Goal: Task Accomplishment & Management: Contribute content

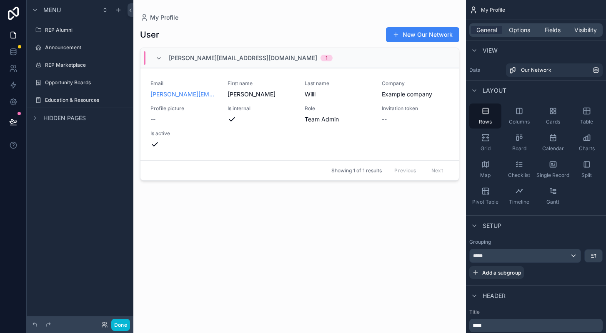
click at [286, 107] on div "scrollable content" at bounding box center [299, 161] width 333 height 323
click at [57, 47] on label "Announcement" at bounding box center [78, 47] width 67 height 7
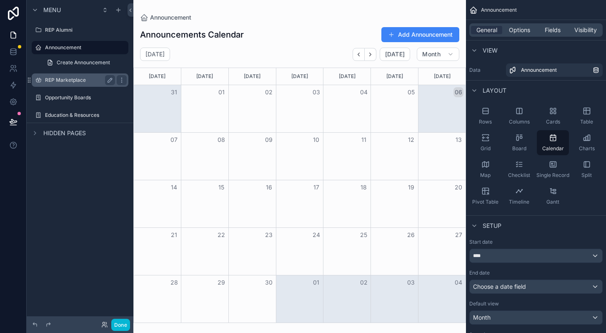
click at [64, 80] on label "REP Marketplace" at bounding box center [78, 80] width 67 height 7
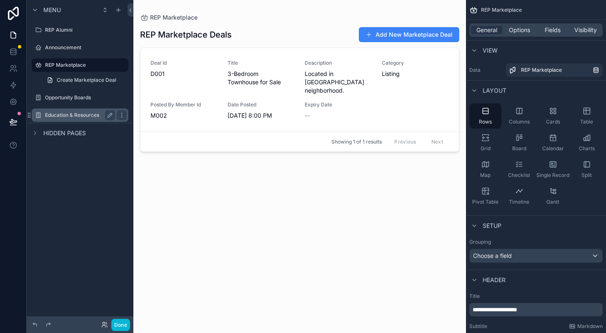
click at [66, 112] on label "Education & Resources" at bounding box center [78, 115] width 67 height 7
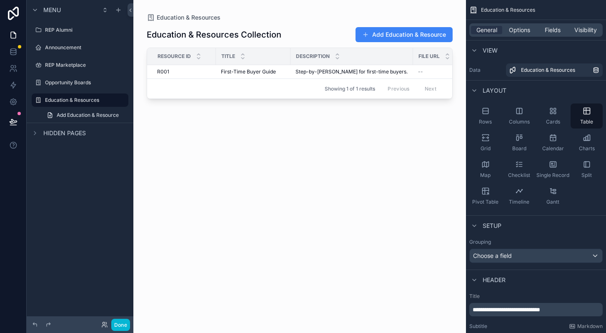
click at [66, 138] on div "Hidden pages" at bounding box center [80, 133] width 107 height 20
click at [63, 28] on label "REP Alumni" at bounding box center [78, 30] width 67 height 7
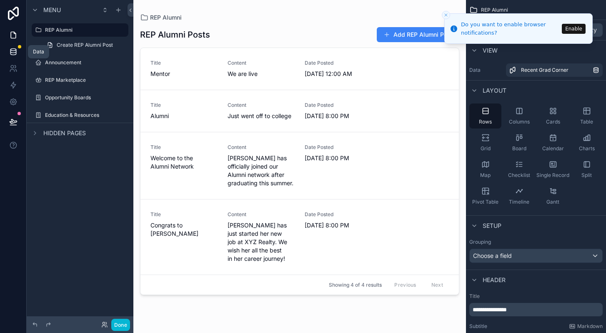
click at [14, 50] on icon at bounding box center [13, 52] width 8 height 8
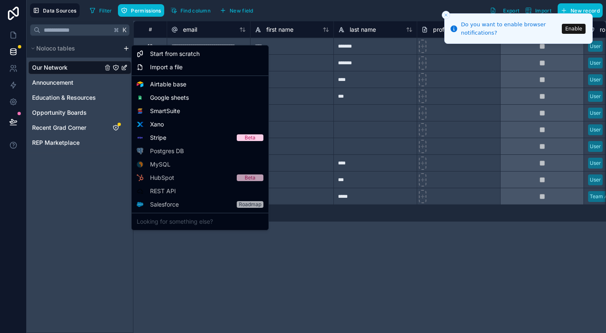
click at [125, 48] on html "**********" at bounding box center [303, 166] width 606 height 333
click at [170, 83] on span "Airtable base" at bounding box center [168, 84] width 36 height 8
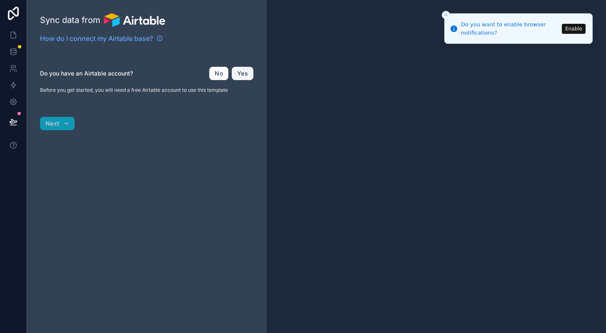
click at [239, 73] on button "Yes" at bounding box center [243, 73] width 22 height 13
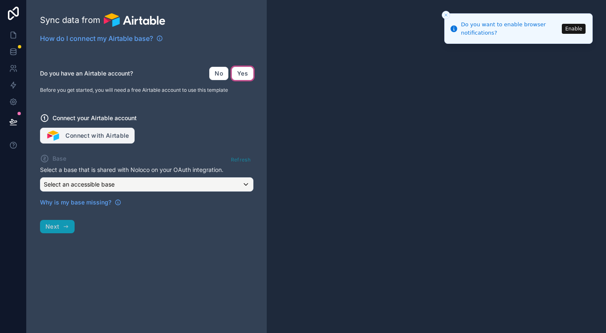
click at [110, 137] on button "Connect with Airtable" at bounding box center [87, 136] width 95 height 16
click at [244, 80] on div "Do you have an Airtable account? No Yes Before you get started, you will need a…" at bounding box center [147, 80] width 214 height 27
click at [569, 26] on button "Enable" at bounding box center [574, 28] width 24 height 10
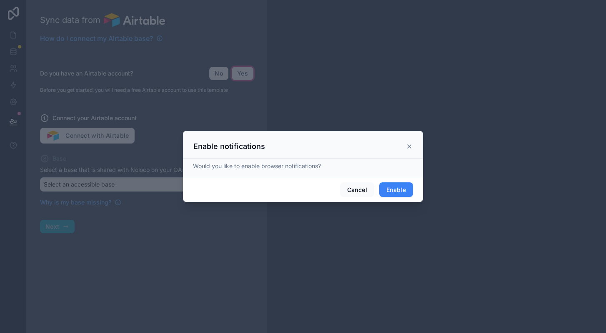
click at [395, 191] on button "Enable" at bounding box center [396, 189] width 34 height 15
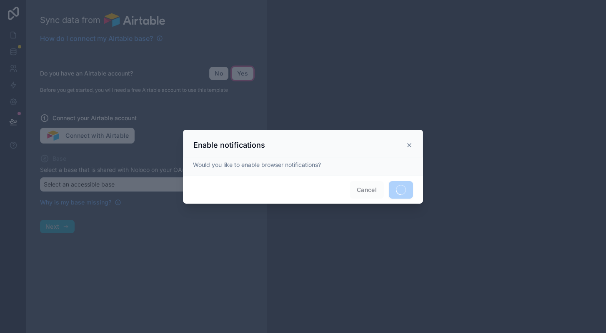
click at [412, 143] on icon at bounding box center [409, 145] width 7 height 7
click at [365, 190] on span "Cancel" at bounding box center [367, 190] width 34 height 18
click at [412, 144] on icon at bounding box center [409, 145] width 7 height 7
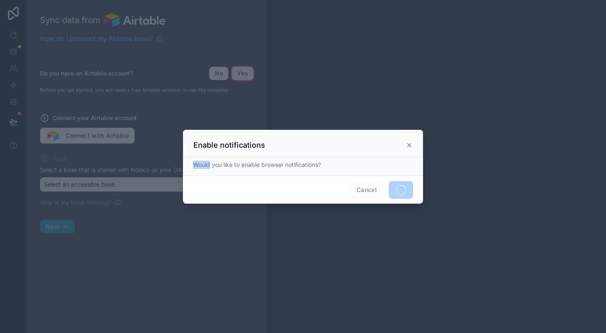
click at [412, 144] on icon at bounding box center [409, 145] width 7 height 7
click at [464, 119] on div at bounding box center [303, 166] width 606 height 333
click at [366, 188] on span "Cancel" at bounding box center [367, 190] width 34 height 18
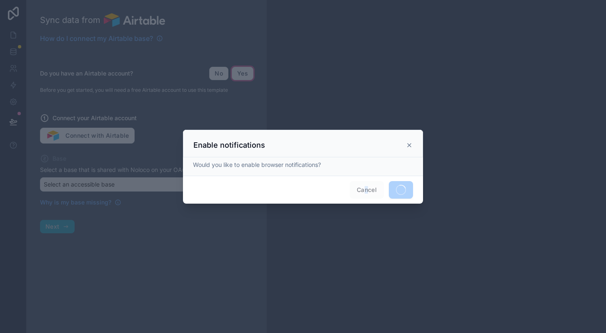
click at [366, 188] on span "Cancel" at bounding box center [367, 190] width 34 height 18
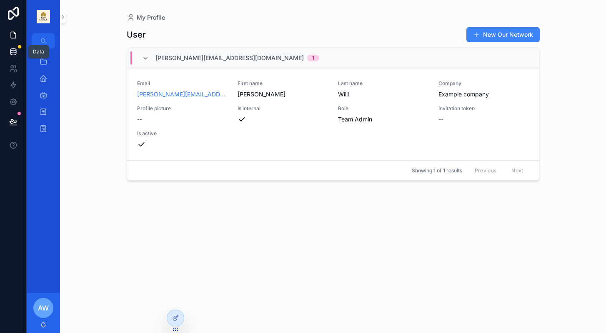
click at [12, 51] on icon at bounding box center [13, 52] width 8 height 8
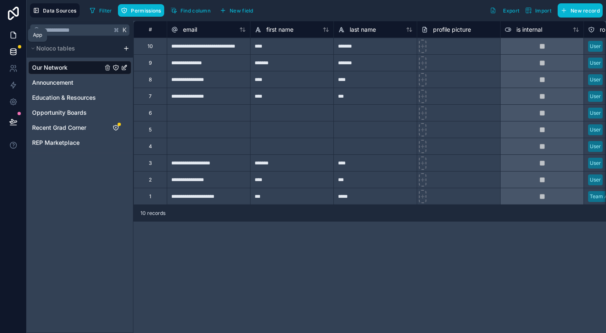
click at [13, 34] on icon at bounding box center [13, 35] width 8 height 8
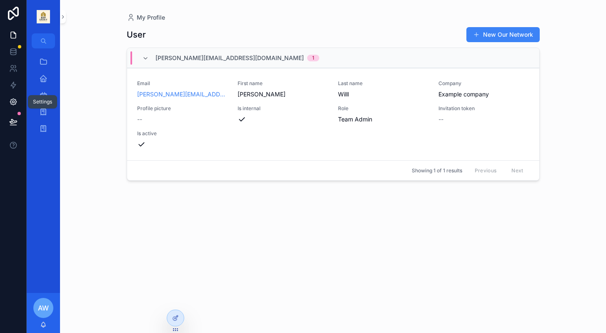
click at [16, 103] on icon at bounding box center [13, 102] width 6 height 6
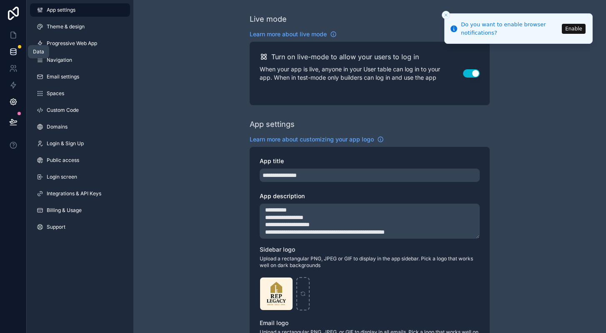
click at [14, 51] on icon at bounding box center [13, 52] width 8 height 8
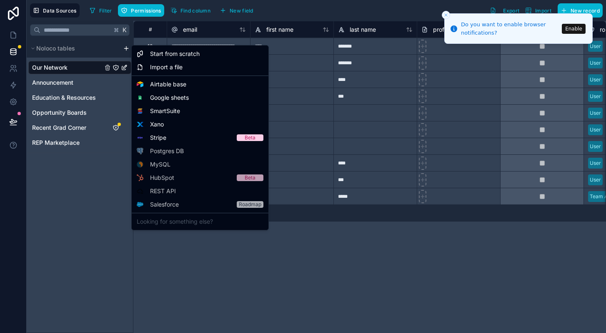
click at [125, 48] on html "**********" at bounding box center [303, 166] width 606 height 333
click at [153, 82] on span "Airtable base" at bounding box center [168, 84] width 36 height 8
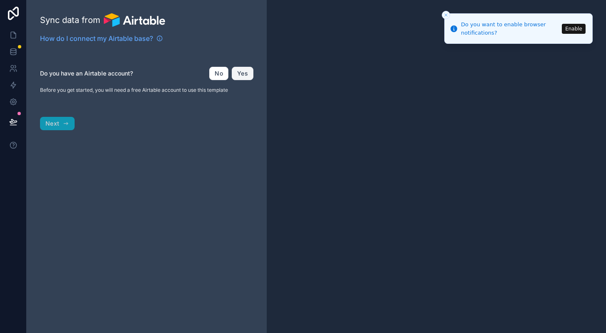
click at [242, 75] on button "Yes" at bounding box center [243, 73] width 22 height 13
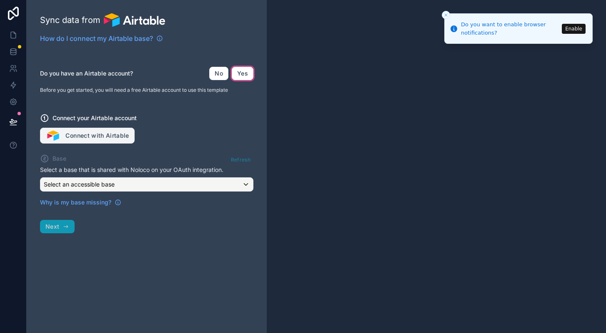
click at [89, 137] on button "Connect with Airtable" at bounding box center [87, 136] width 95 height 16
click at [204, 107] on div "Connect your Airtable account Connect with Airtable" at bounding box center [147, 123] width 214 height 40
click at [77, 133] on button "Connect with Airtable" at bounding box center [87, 136] width 95 height 16
click at [236, 160] on div "Refresh" at bounding box center [240, 159] width 25 height 12
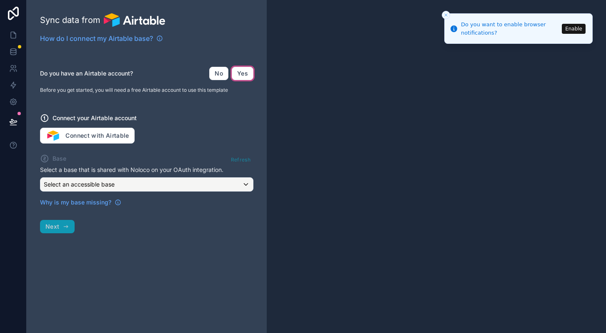
click at [244, 160] on div "Refresh" at bounding box center [240, 159] width 25 height 12
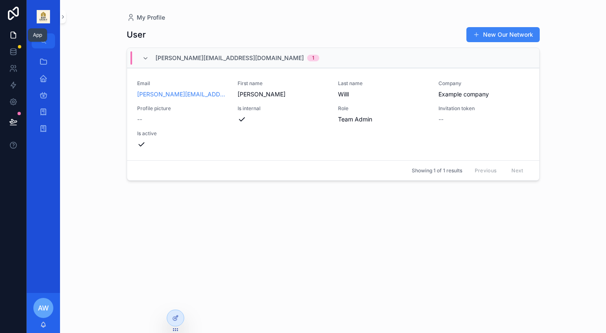
click at [12, 38] on icon at bounding box center [13, 35] width 5 height 6
click at [11, 50] on icon at bounding box center [12, 50] width 5 height 2
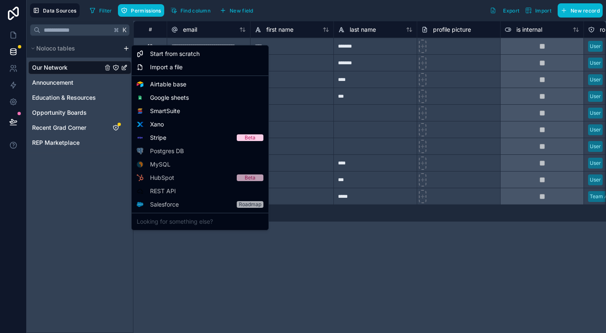
click at [124, 46] on html "**********" at bounding box center [303, 166] width 606 height 333
click at [155, 84] on span "Airtable base" at bounding box center [168, 84] width 36 height 8
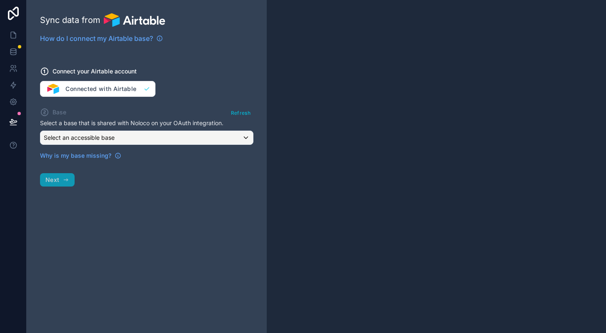
click at [124, 89] on div "Connect your Airtable account Connected with Airtable" at bounding box center [147, 77] width 214 height 40
click at [123, 93] on div "Connect your Airtable account Connected with Airtable" at bounding box center [147, 77] width 214 height 40
click at [118, 85] on div "Connect your Airtable account Connected with Airtable" at bounding box center [147, 77] width 214 height 40
click at [64, 181] on div "Sync data from How do I connect my Airtable base? Connect your Airtable account…" at bounding box center [147, 166] width 240 height 333
drag, startPoint x: 64, startPoint y: 181, endPoint x: 58, endPoint y: 181, distance: 6.3
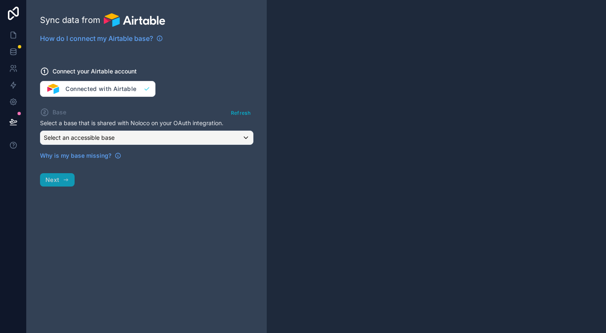
click at [58, 181] on div "Sync data from How do I connect my Airtable base? Connect your Airtable account…" at bounding box center [147, 166] width 240 height 333
click at [111, 138] on span "Select an accessible base" at bounding box center [79, 137] width 71 height 7
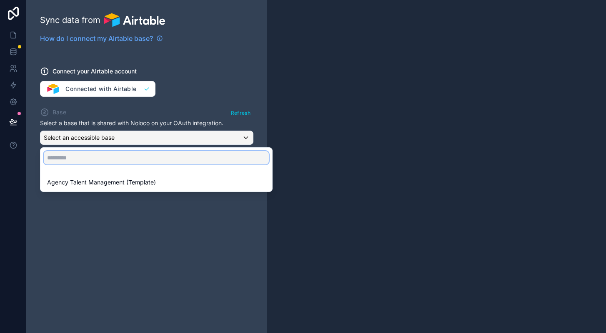
click at [101, 159] on input "text" at bounding box center [156, 157] width 225 height 13
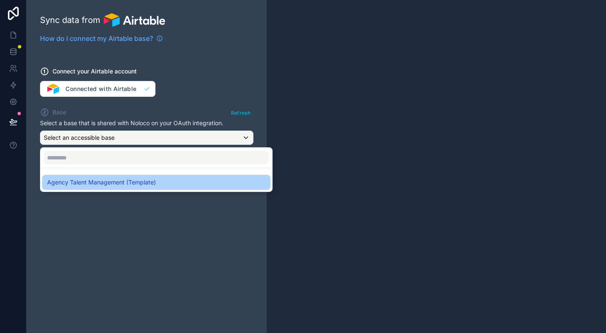
click at [101, 181] on span "Agency Talent Management (Template)" at bounding box center [101, 182] width 109 height 10
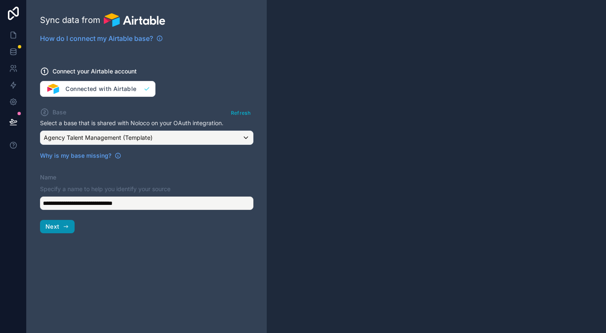
click at [60, 228] on button "Next" at bounding box center [57, 226] width 35 height 13
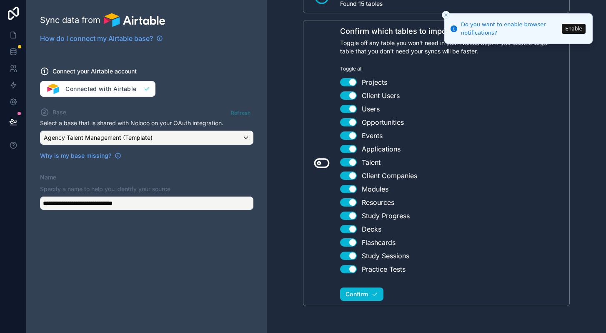
scroll to position [85, 0]
click at [355, 297] on span "Confirm" at bounding box center [357, 295] width 23 height 8
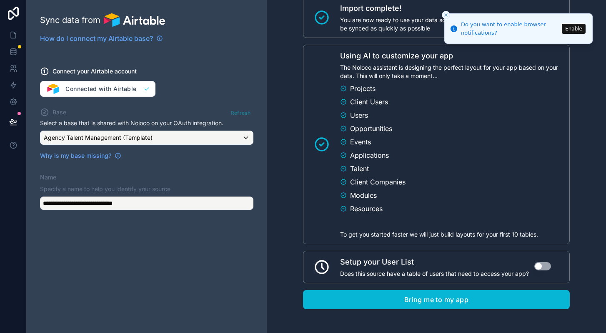
scroll to position [454, 0]
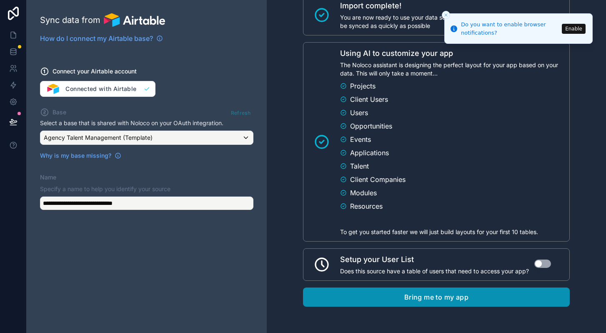
click at [354, 296] on button "Bring me to my app" at bounding box center [436, 296] width 267 height 19
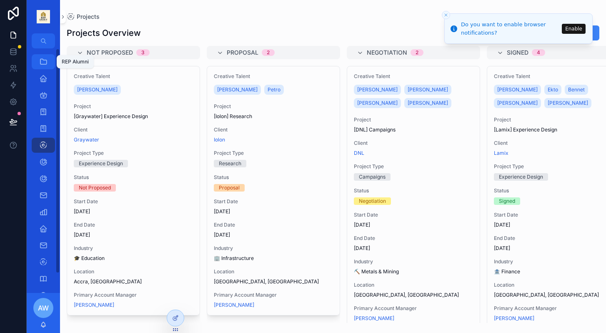
click at [44, 62] on icon "scrollable content" at bounding box center [43, 62] width 8 height 8
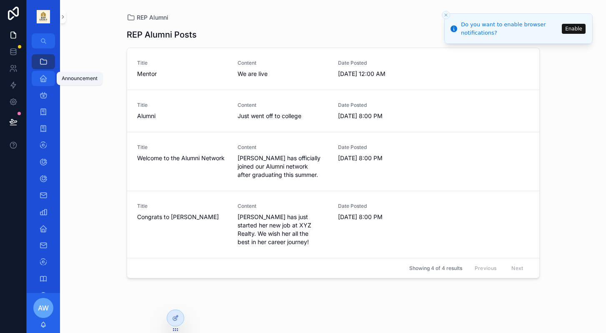
click at [43, 79] on icon "scrollable content" at bounding box center [43, 78] width 8 height 8
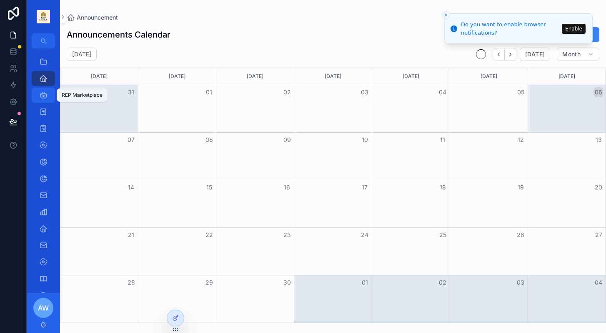
click at [45, 99] on icon "scrollable content" at bounding box center [43, 95] width 8 height 8
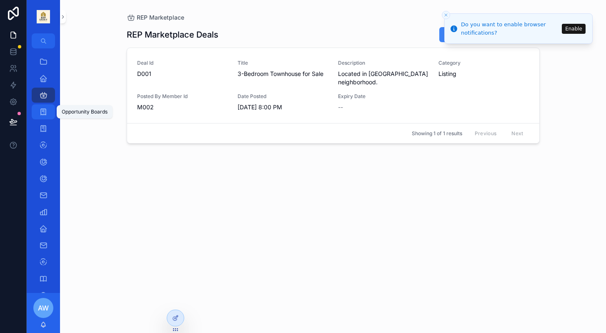
click at [43, 114] on icon "scrollable content" at bounding box center [43, 112] width 8 height 8
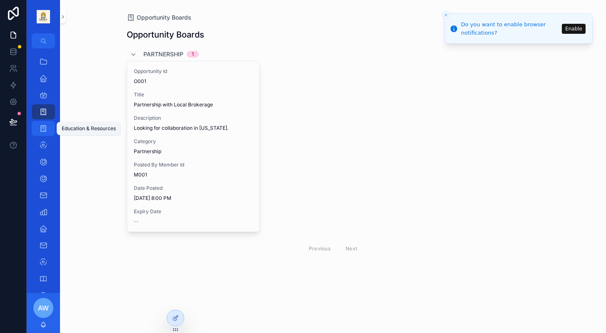
click at [42, 131] on icon "scrollable content" at bounding box center [43, 128] width 8 height 8
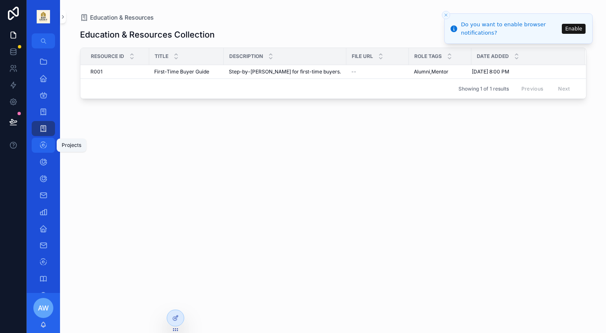
click at [42, 152] on link "Projects" at bounding box center [43, 145] width 23 height 15
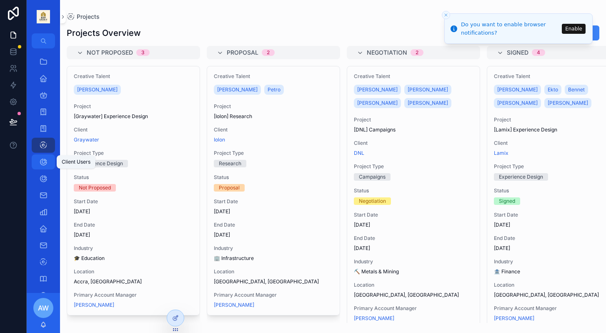
click at [43, 164] on icon "scrollable content" at bounding box center [43, 162] width 8 height 8
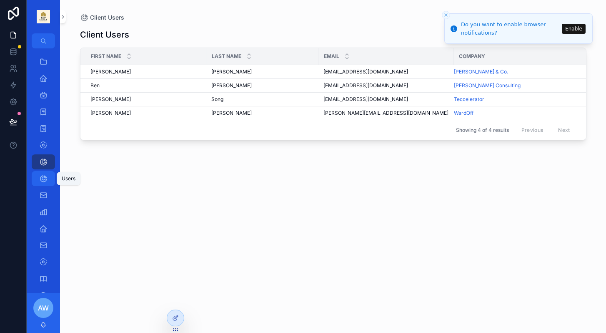
click at [45, 179] on icon "scrollable content" at bounding box center [43, 178] width 8 height 8
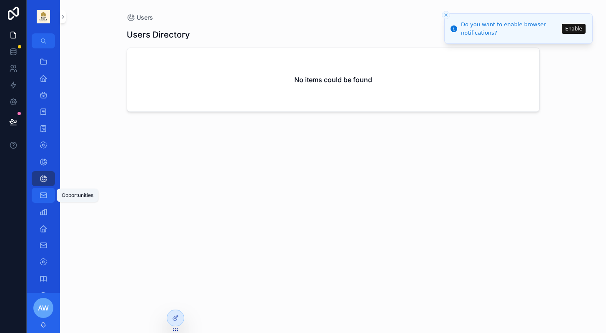
click at [45, 198] on icon "scrollable content" at bounding box center [43, 195] width 8 height 8
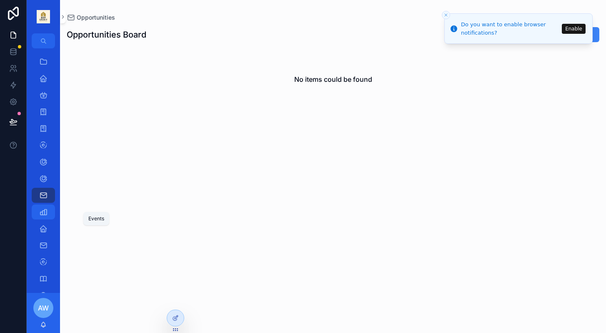
click at [44, 211] on icon "scrollable content" at bounding box center [43, 212] width 8 height 8
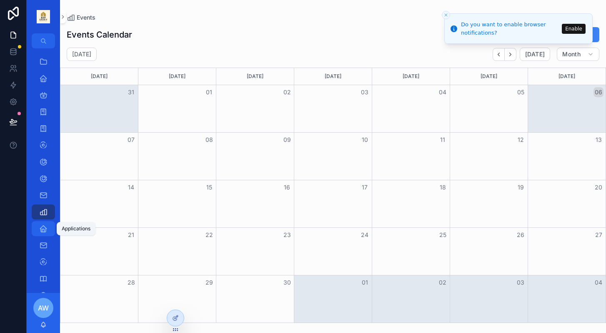
click at [44, 227] on icon "scrollable content" at bounding box center [43, 228] width 8 height 8
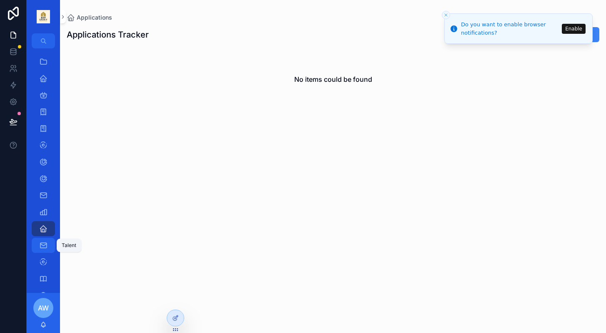
click at [43, 245] on icon "scrollable content" at bounding box center [43, 245] width 8 height 8
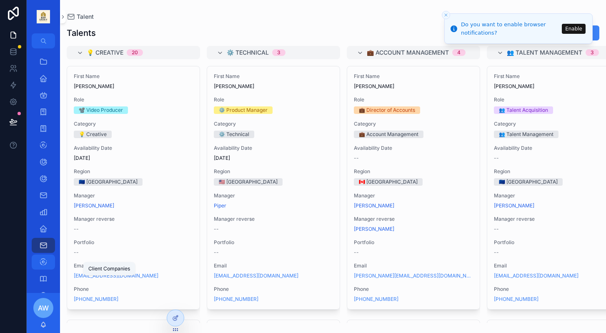
click at [46, 263] on icon "scrollable content" at bounding box center [43, 262] width 8 height 8
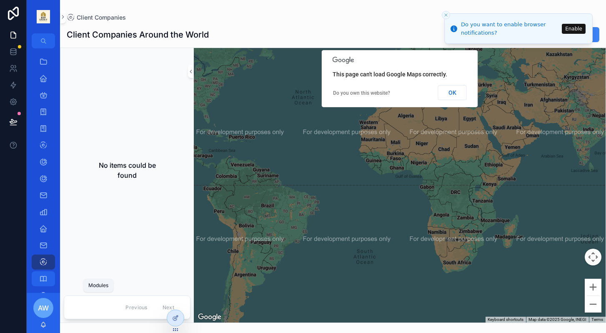
click at [45, 281] on icon "scrollable content" at bounding box center [43, 278] width 8 height 8
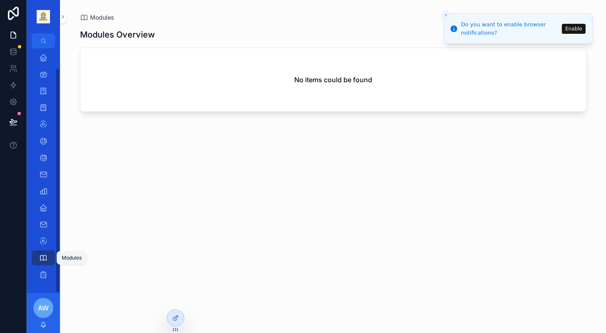
scroll to position [21, 0]
click at [44, 276] on icon "scrollable content" at bounding box center [43, 274] width 8 height 8
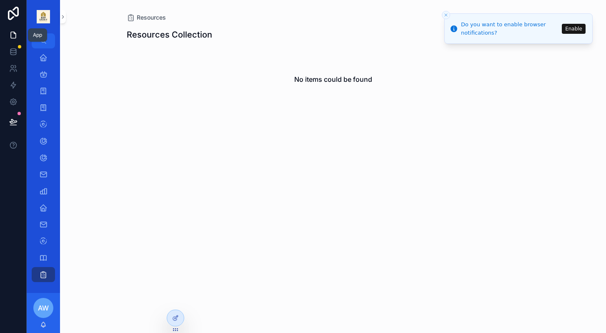
click at [15, 38] on icon at bounding box center [13, 35] width 5 height 6
click at [13, 50] on icon at bounding box center [13, 52] width 8 height 8
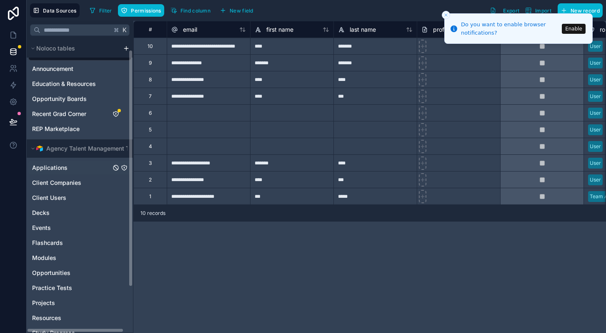
scroll to position [26, 0]
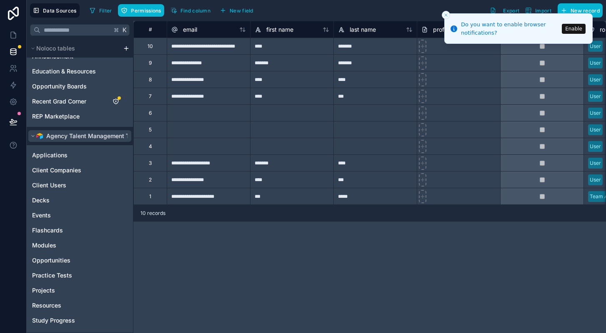
click at [127, 138] on span "Agency Talent Management Template" at bounding box center [99, 136] width 106 height 8
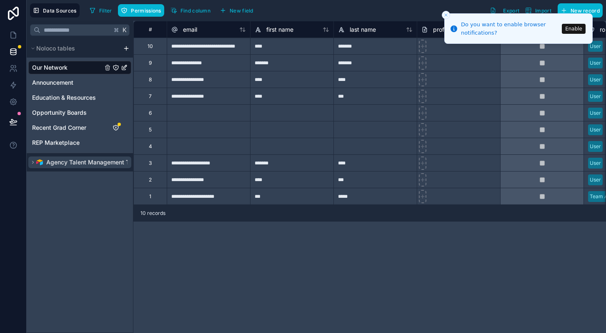
scroll to position [0, 0]
click at [115, 166] on span "Agency Talent Management Template" at bounding box center [99, 162] width 106 height 8
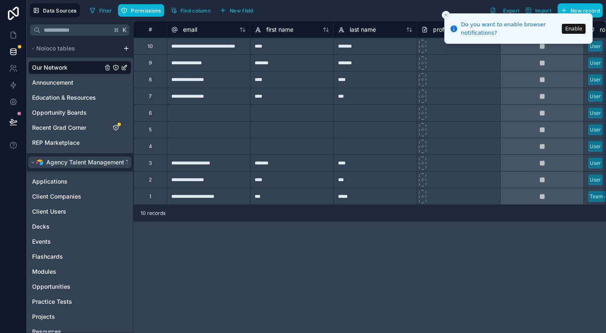
click at [33, 161] on icon "scrollable content" at bounding box center [32, 162] width 5 height 5
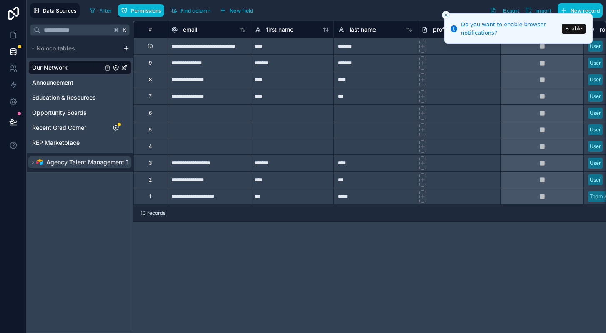
click at [33, 161] on icon "scrollable content" at bounding box center [32, 162] width 5 height 5
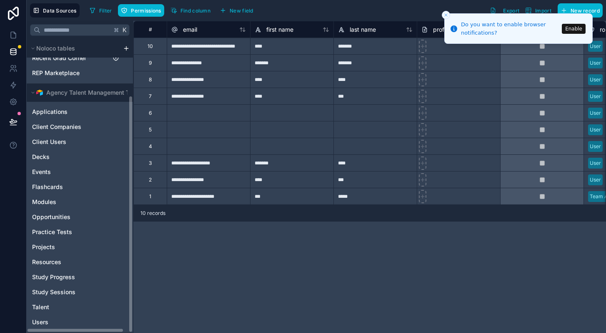
scroll to position [70, 0]
click at [60, 235] on span "Practice Tests" at bounding box center [52, 232] width 40 height 8
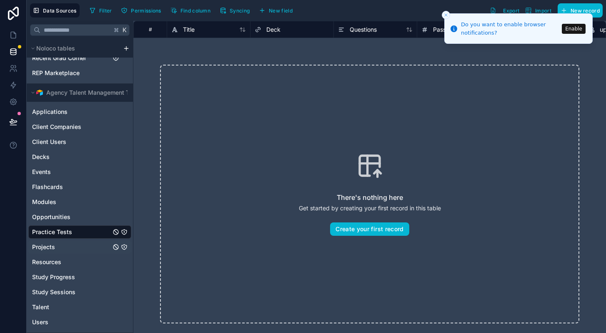
click at [48, 247] on span "Projects" at bounding box center [43, 247] width 23 height 8
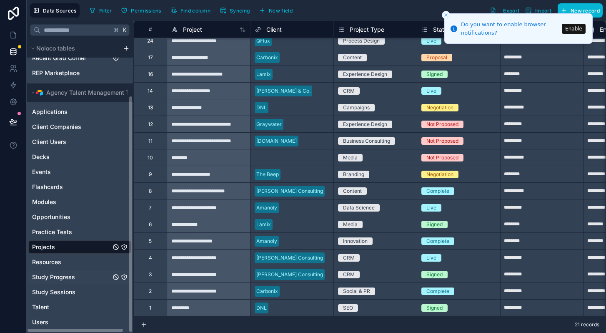
scroll to position [72, 0]
click at [50, 267] on div "Resources" at bounding box center [79, 261] width 103 height 13
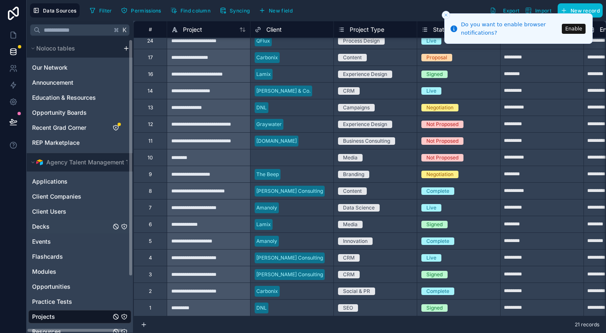
scroll to position [0, 0]
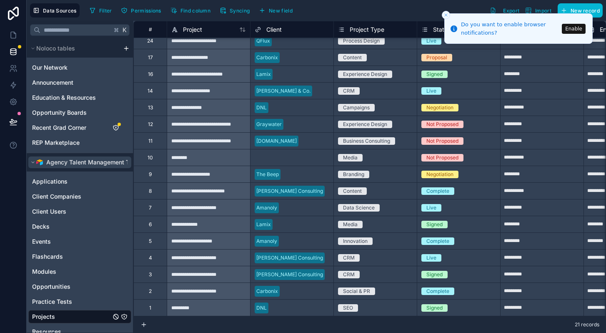
click at [127, 160] on span "Agency Talent Management Template" at bounding box center [99, 162] width 106 height 8
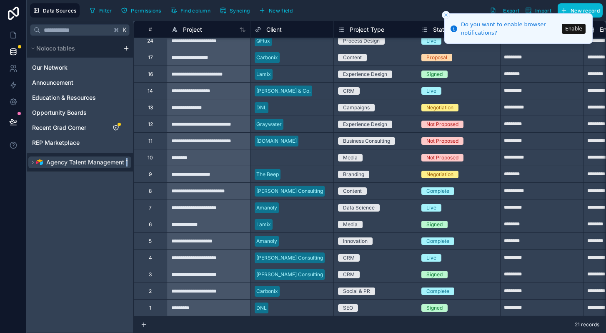
drag, startPoint x: 127, startPoint y: 160, endPoint x: 96, endPoint y: 160, distance: 31.7
click at [96, 160] on span "Agency Talent Management Template" at bounding box center [99, 162] width 106 height 8
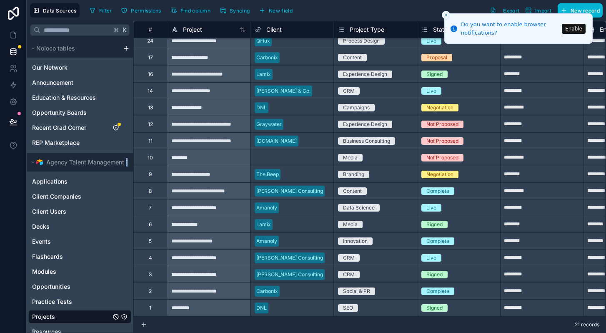
click at [127, 48] on html "**********" at bounding box center [303, 166] width 606 height 333
click at [229, 21] on html "**********" at bounding box center [303, 166] width 606 height 333
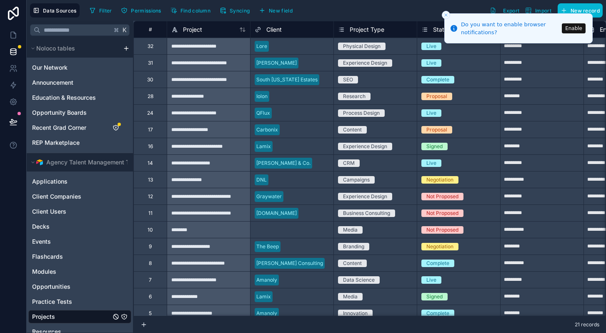
click at [446, 13] on icon "Close toast" at bounding box center [446, 15] width 5 height 5
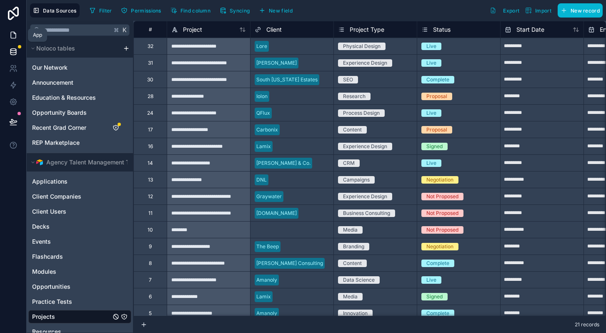
click at [15, 31] on icon at bounding box center [13, 35] width 8 height 8
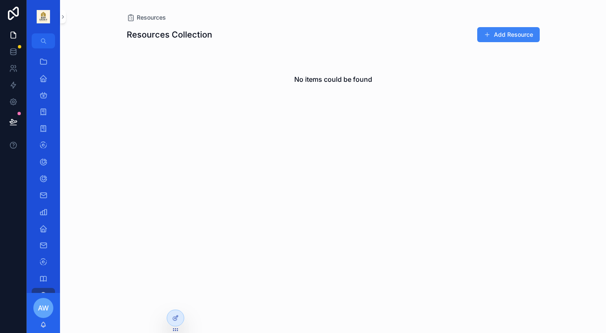
click at [67, 18] on div "Resources Resources Collection Add Resource No items could be found" at bounding box center [333, 166] width 546 height 333
click at [62, 18] on icon "scrollable content" at bounding box center [63, 17] width 6 height 6
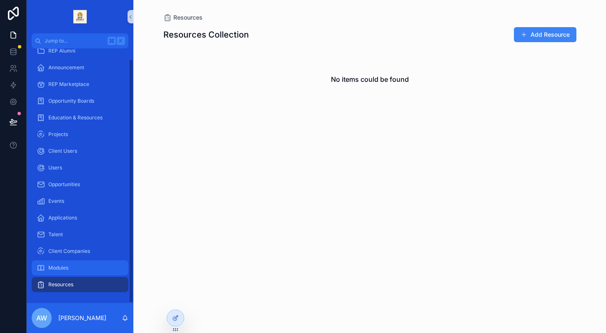
scroll to position [11, 0]
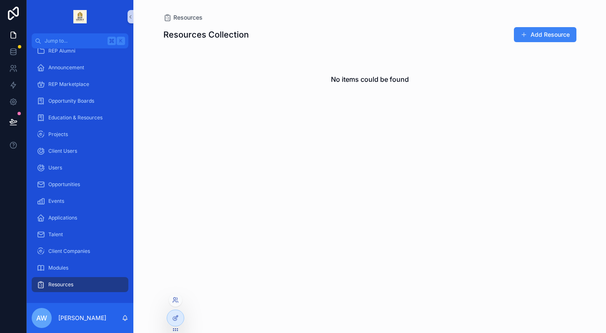
click at [175, 329] on icon at bounding box center [175, 329] width 7 height 7
click at [175, 318] on icon at bounding box center [175, 317] width 7 height 7
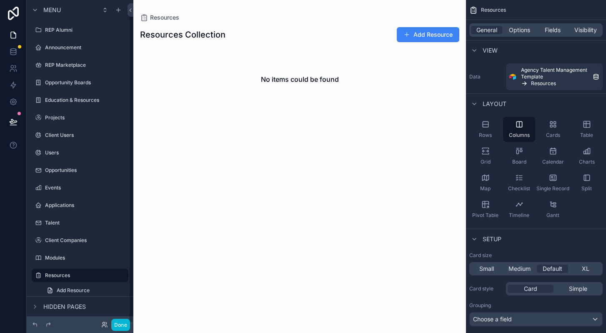
scroll to position [8, 0]
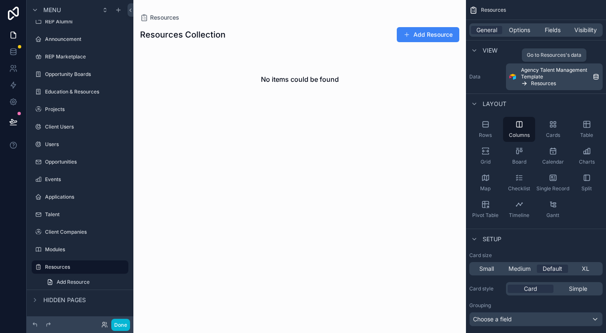
click at [596, 76] on icon "scrollable content" at bounding box center [596, 75] width 5 height 2
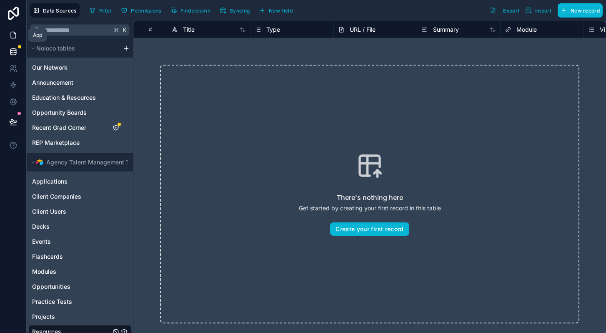
click at [10, 36] on icon at bounding box center [13, 35] width 8 height 8
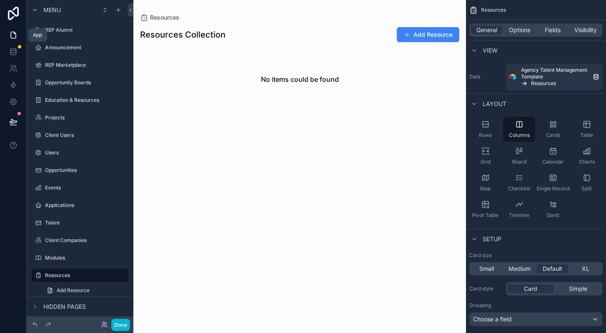
scroll to position [8, 0]
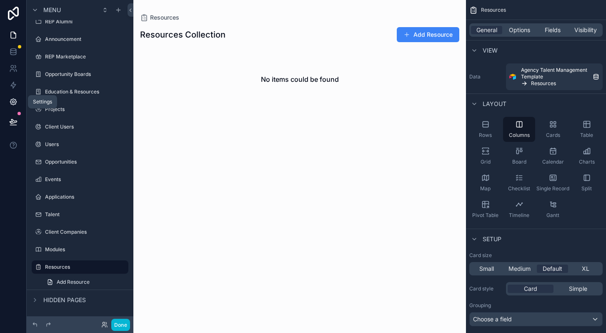
click at [13, 99] on icon at bounding box center [13, 102] width 6 height 6
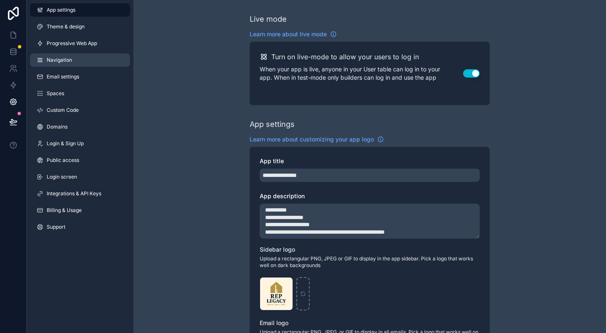
click at [64, 64] on link "Navigation" at bounding box center [80, 59] width 100 height 13
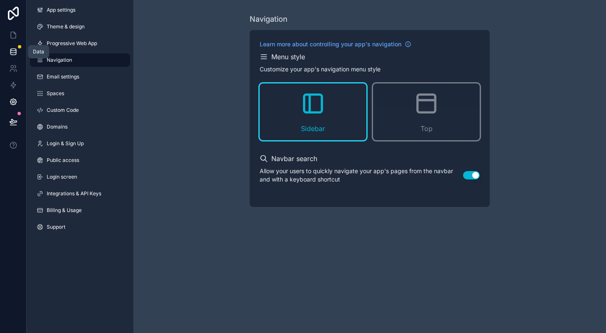
click at [13, 49] on icon at bounding box center [12, 50] width 5 height 2
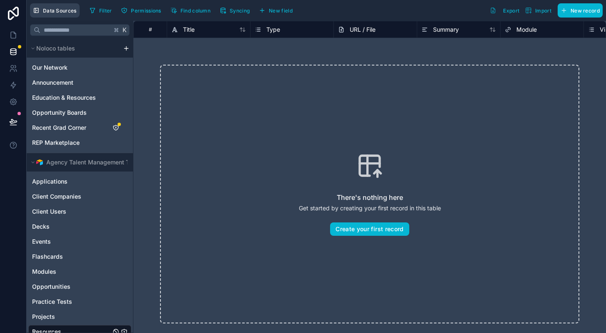
click at [57, 9] on span "Data Sources" at bounding box center [60, 11] width 34 height 6
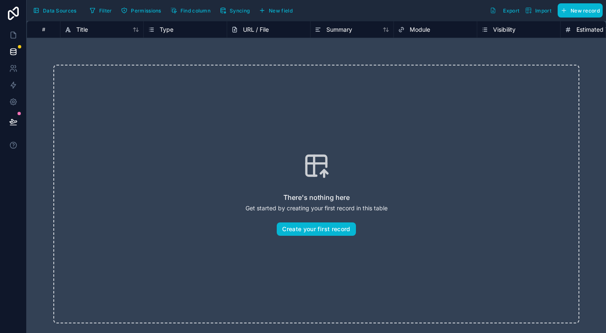
click at [57, 9] on span "Data Sources" at bounding box center [60, 11] width 34 height 6
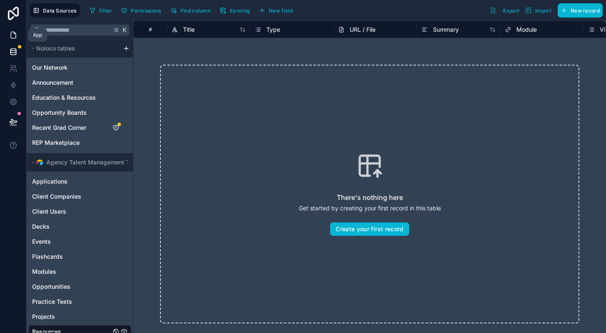
click at [13, 35] on icon at bounding box center [13, 35] width 8 height 8
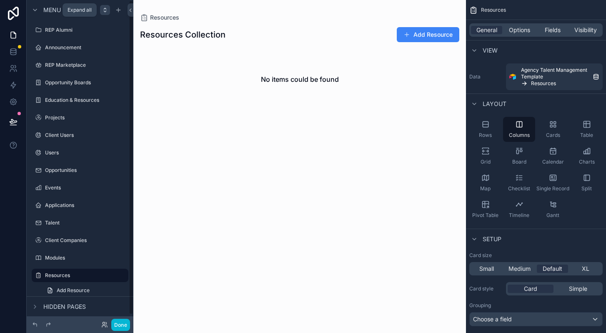
click at [103, 10] on icon "scrollable content" at bounding box center [105, 10] width 7 height 7
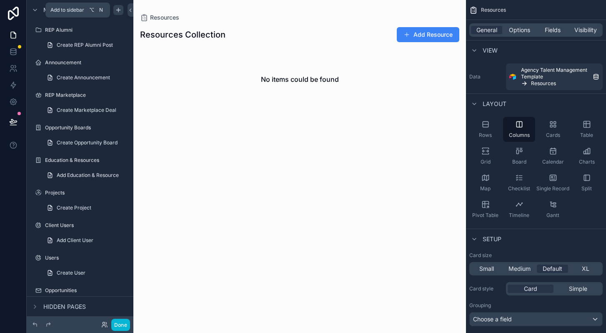
click at [118, 10] on icon "scrollable content" at bounding box center [118, 10] width 0 height 4
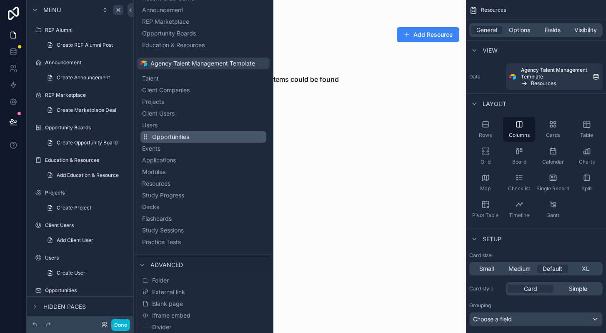
scroll to position [78, 0]
click at [13, 35] on icon at bounding box center [13, 35] width 8 height 8
click at [12, 36] on icon at bounding box center [13, 35] width 8 height 8
click at [13, 20] on link at bounding box center [13, 13] width 27 height 27
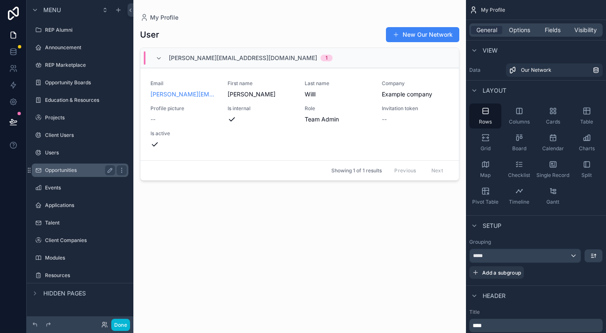
click at [67, 172] on label "Opportunities" at bounding box center [78, 170] width 67 height 7
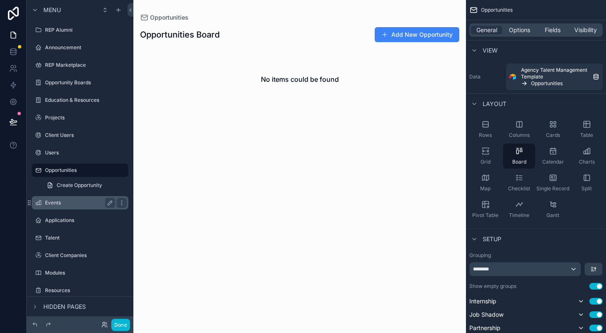
click at [60, 208] on div "Events" at bounding box center [79, 202] width 93 height 13
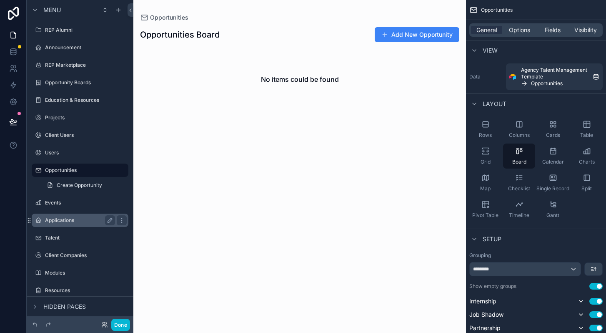
scroll to position [8, 0]
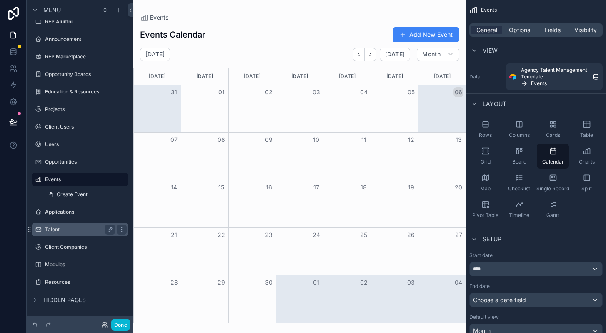
click at [58, 230] on label "Talent" at bounding box center [78, 229] width 67 height 7
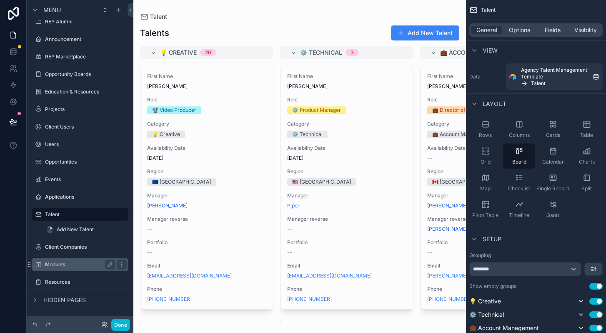
click at [58, 264] on label "Modules" at bounding box center [78, 264] width 67 height 7
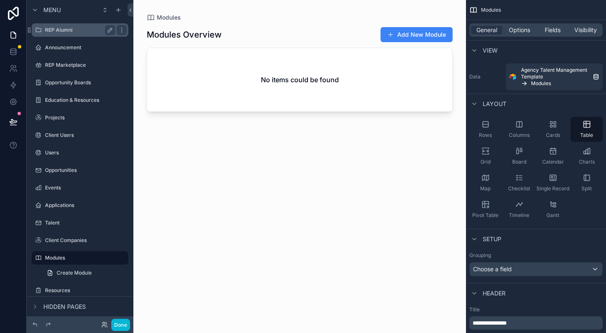
click at [72, 35] on div "REP Alumni" at bounding box center [80, 30] width 70 height 10
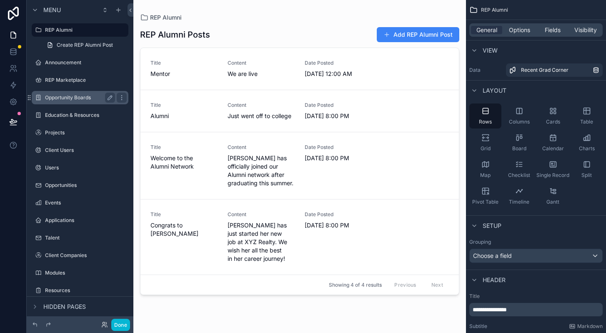
click at [69, 92] on div "Opportunity Boards" at bounding box center [79, 97] width 93 height 13
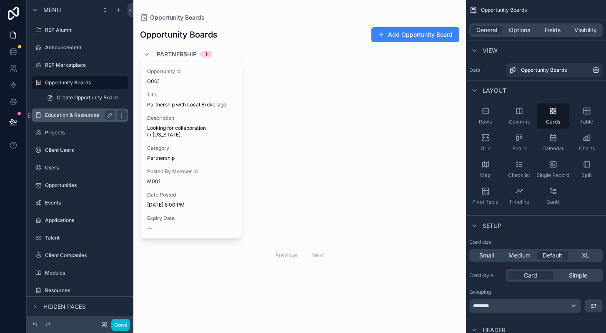
click at [69, 112] on label "Education & Resources" at bounding box center [78, 115] width 67 height 7
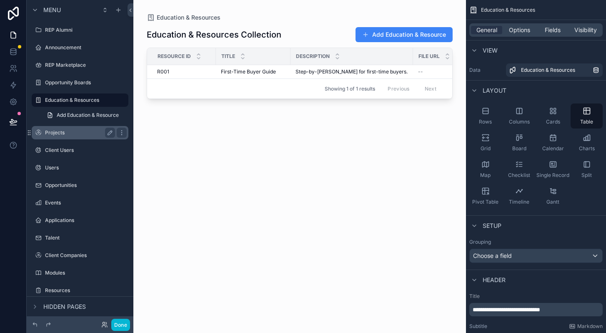
click at [63, 136] on label "Projects" at bounding box center [78, 132] width 67 height 7
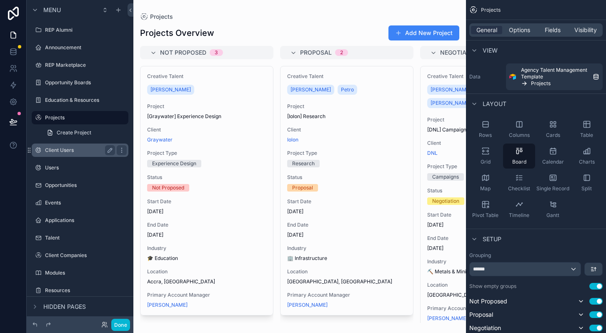
click at [70, 146] on div "Client Users" at bounding box center [80, 150] width 70 height 10
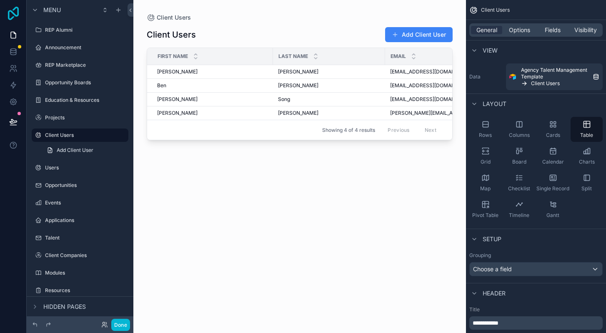
click at [14, 16] on icon at bounding box center [13, 13] width 17 height 13
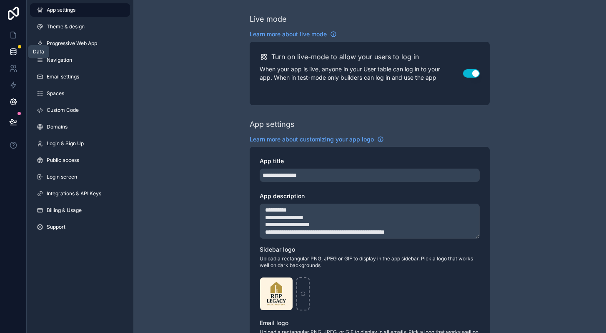
click at [13, 50] on icon at bounding box center [12, 50] width 5 height 2
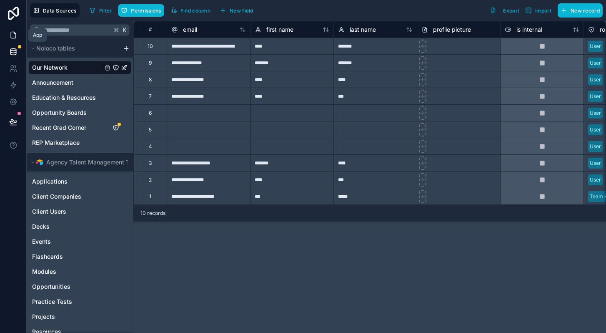
click at [12, 30] on link at bounding box center [13, 35] width 26 height 17
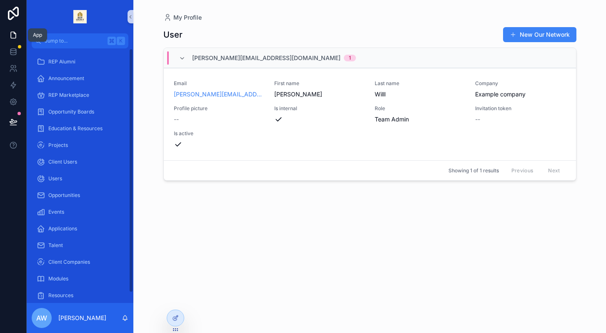
click at [15, 30] on link at bounding box center [13, 35] width 26 height 17
click at [15, 34] on icon at bounding box center [13, 35] width 8 height 8
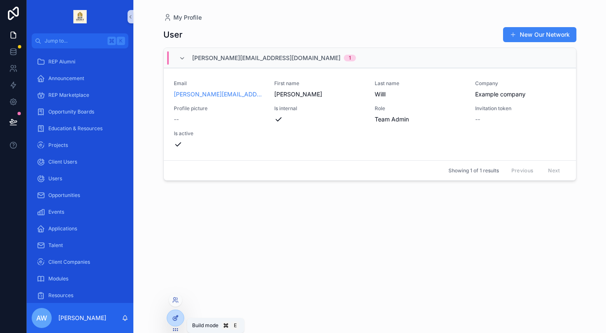
click at [180, 318] on div at bounding box center [175, 318] width 17 height 16
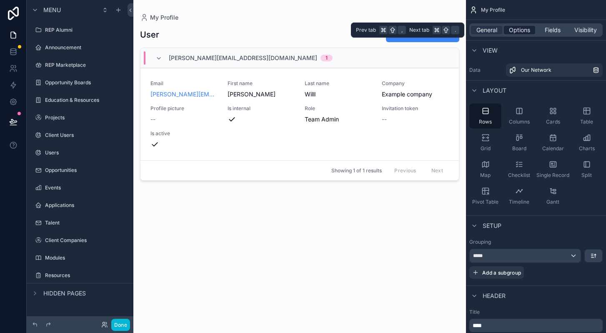
click at [524, 31] on span "Options" at bounding box center [519, 30] width 21 height 8
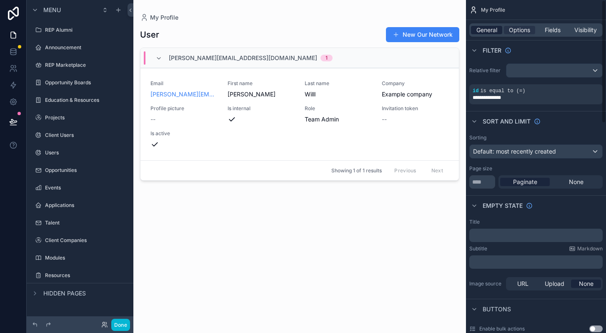
click at [485, 31] on span "General" at bounding box center [487, 30] width 21 height 8
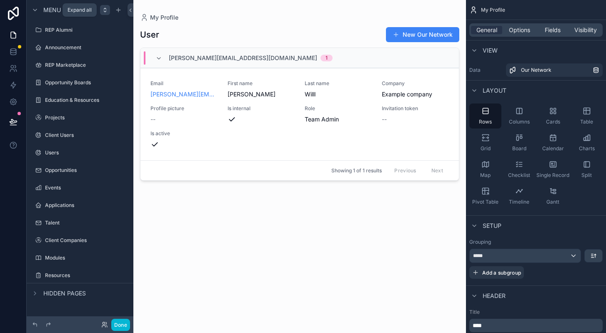
click at [107, 10] on icon "scrollable content" at bounding box center [105, 10] width 7 height 7
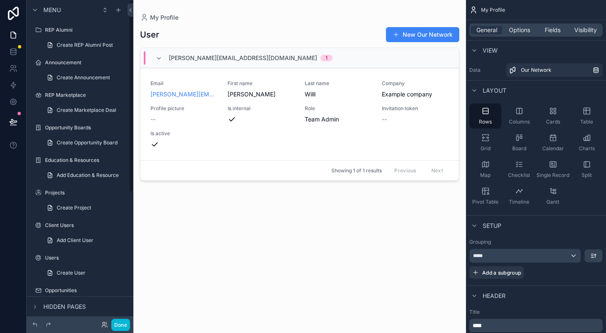
click at [64, 305] on span "Hidden pages" at bounding box center [64, 306] width 43 height 8
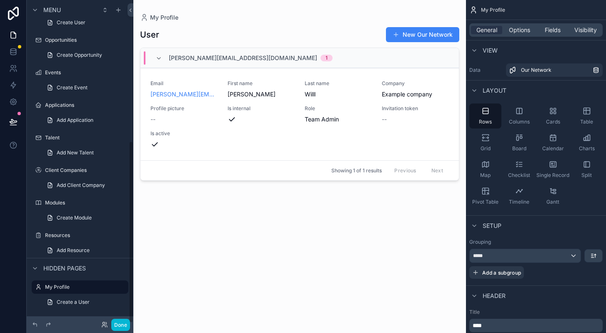
scroll to position [250, 0]
click at [122, 288] on icon "scrollable content" at bounding box center [121, 287] width 7 height 7
click at [105, 232] on button "scrollable content" at bounding box center [110, 235] width 10 height 10
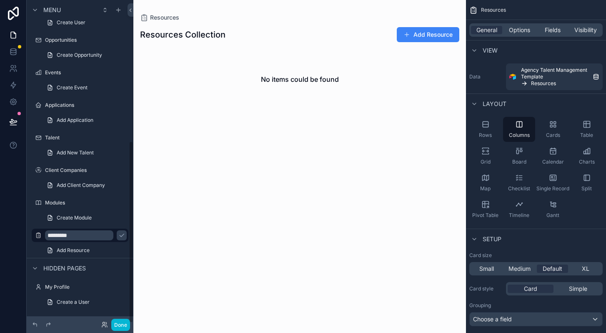
click at [91, 269] on div "Hidden pages" at bounding box center [80, 268] width 107 height 20
click at [75, 267] on span "Hidden pages" at bounding box center [64, 268] width 43 height 8
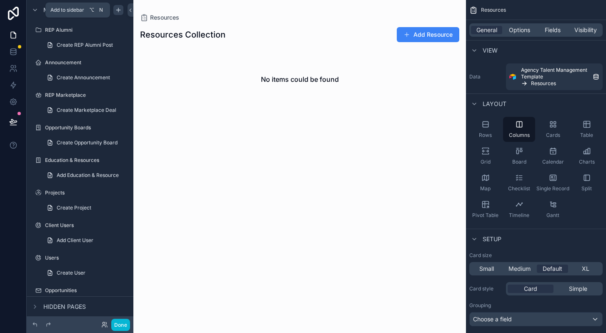
click at [115, 10] on icon "scrollable content" at bounding box center [118, 10] width 7 height 7
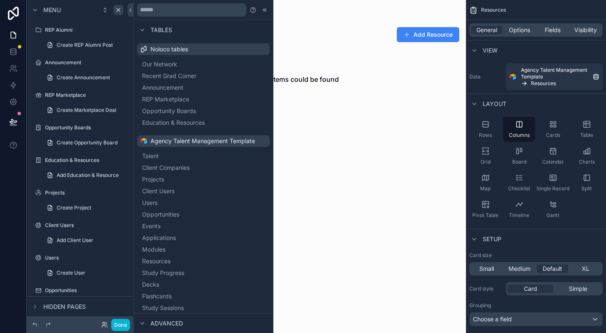
click at [317, 39] on div "scrollable content" at bounding box center [299, 69] width 333 height 138
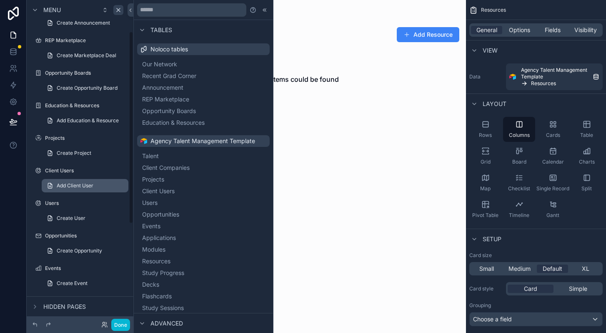
scroll to position [63, 0]
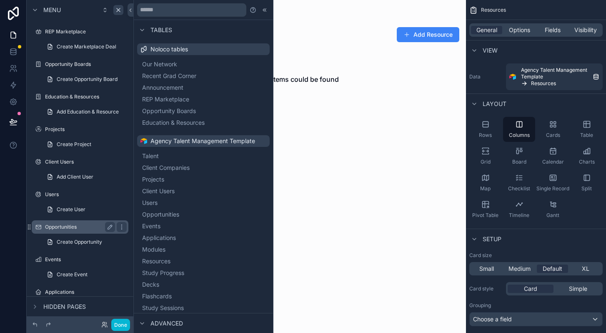
click at [69, 231] on div "Opportunities" at bounding box center [80, 227] width 70 height 10
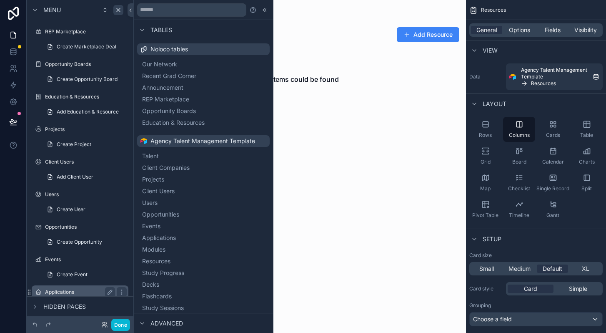
scroll to position [120, 0]
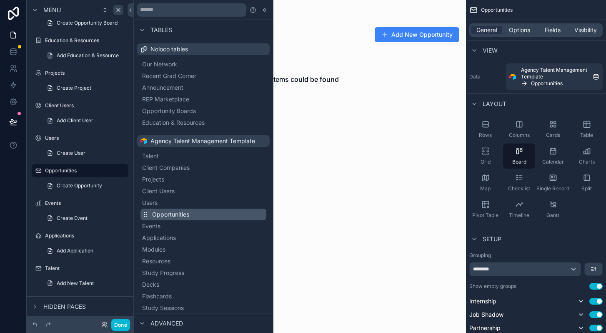
click at [162, 219] on button "Opportunities" at bounding box center [204, 215] width 126 height 12
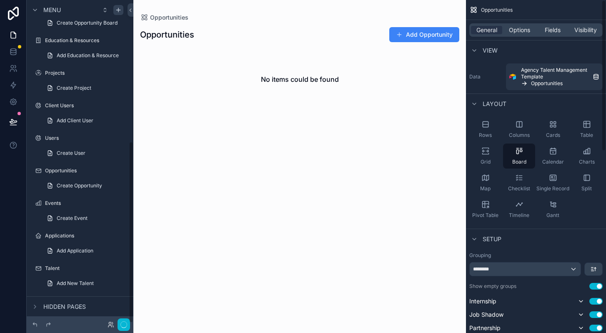
scroll to position [251, 0]
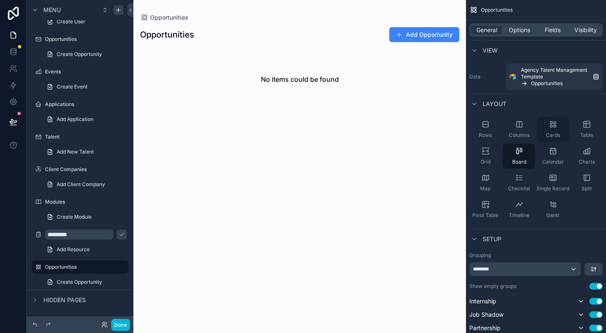
click at [551, 128] on div "Cards" at bounding box center [553, 129] width 32 height 25
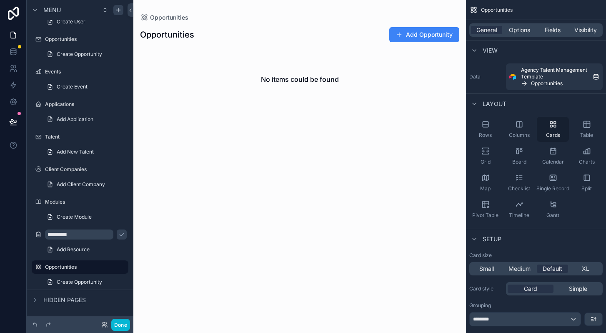
click at [550, 128] on div "Cards" at bounding box center [553, 129] width 32 height 25
click at [550, 129] on div "Cards" at bounding box center [553, 129] width 32 height 25
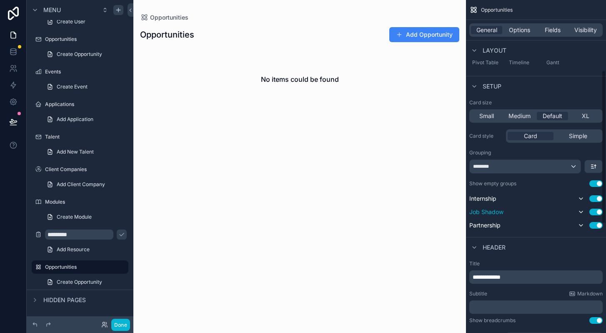
scroll to position [153, 0]
click at [493, 61] on span "Pivot Table" at bounding box center [485, 62] width 26 height 7
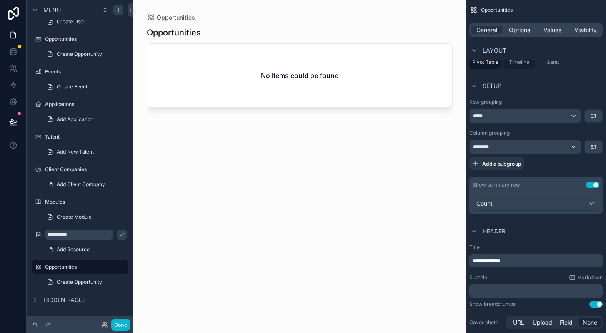
click at [518, 65] on span "Timeline" at bounding box center [519, 62] width 20 height 7
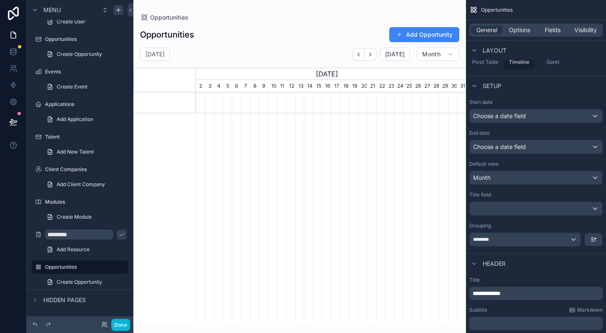
scroll to position [0, 270]
click at [548, 64] on span "Gantt" at bounding box center [553, 62] width 13 height 7
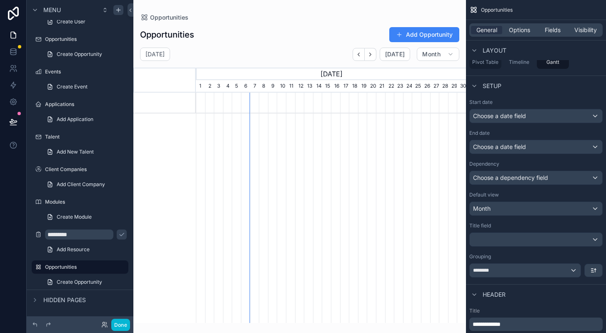
click at [485, 62] on span "Pivot Table" at bounding box center [485, 62] width 26 height 7
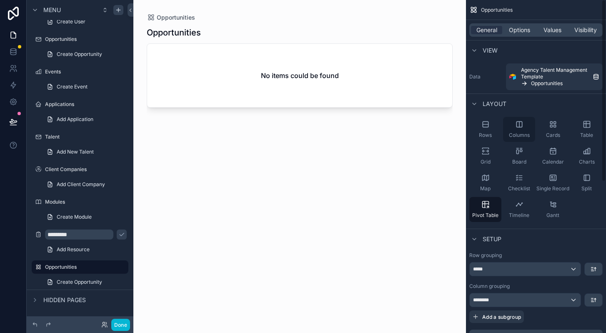
scroll to position [0, 0]
click at [548, 124] on div "Cards" at bounding box center [553, 129] width 32 height 25
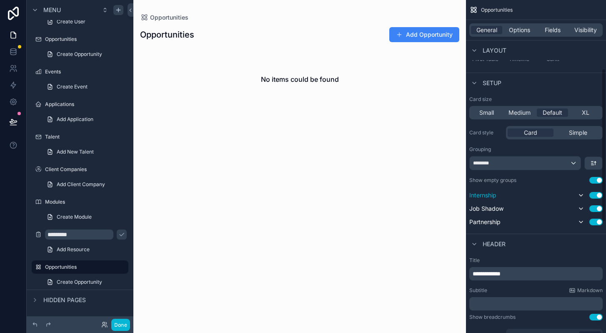
scroll to position [158, 0]
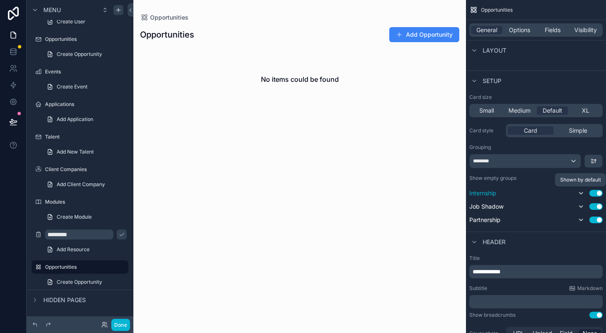
click at [579, 195] on icon "scrollable content" at bounding box center [581, 193] width 7 height 7
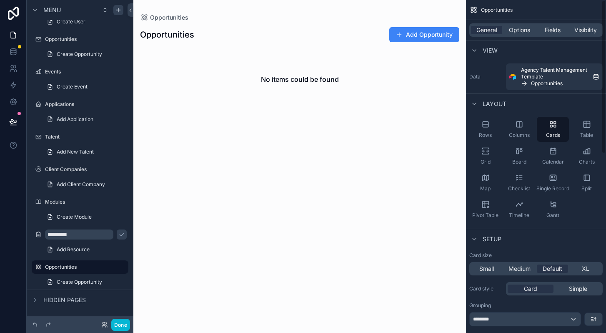
scroll to position [0, 0]
click at [426, 39] on div "scrollable content" at bounding box center [299, 69] width 333 height 138
click at [407, 0] on div "Opportunities Opportunities Add Opportunity No items could be found" at bounding box center [299, 69] width 333 height 138
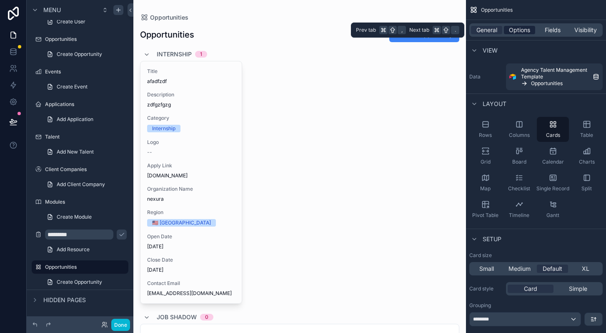
click at [525, 30] on span "Options" at bounding box center [519, 30] width 21 height 8
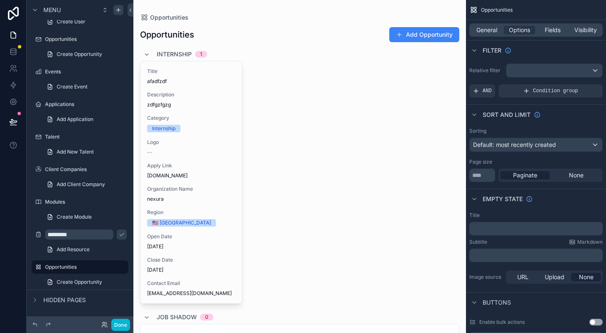
click at [589, 70] on div "scrollable content" at bounding box center [555, 70] width 96 height 13
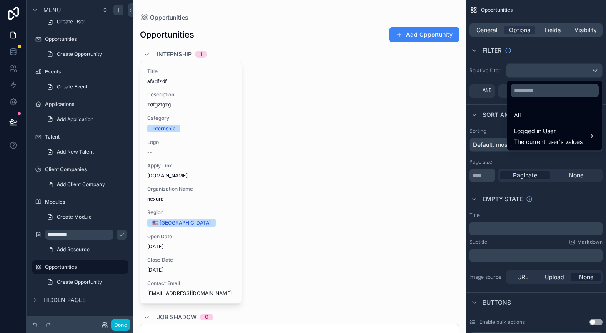
click at [591, 57] on div "scrollable content" at bounding box center [303, 166] width 606 height 333
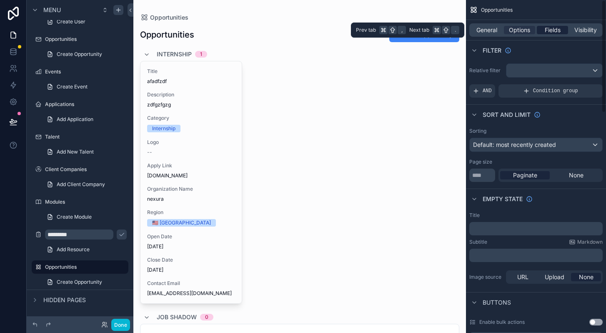
click at [556, 27] on span "Fields" at bounding box center [553, 30] width 16 height 8
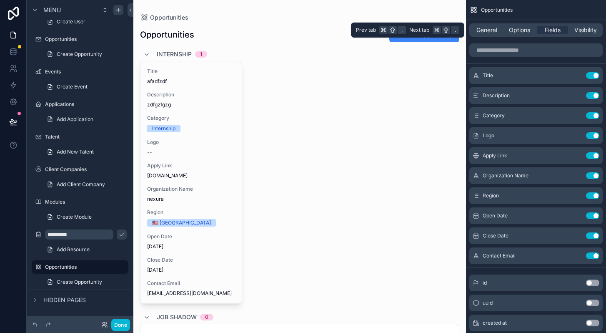
click at [491, 35] on div "General Options Fields Visibility" at bounding box center [536, 29] width 133 height 13
click at [486, 32] on span "General" at bounding box center [487, 30] width 21 height 8
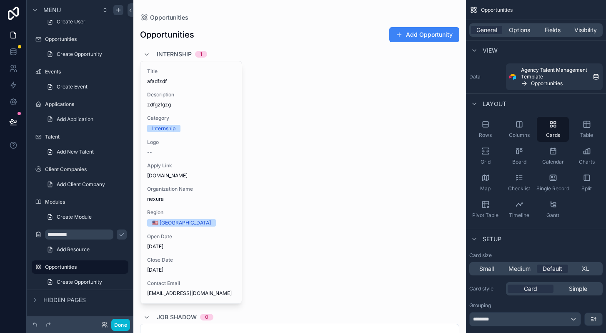
click at [473, 78] on label "Data" at bounding box center [486, 76] width 33 height 7
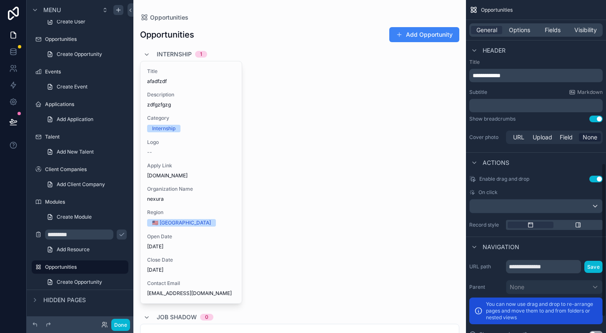
scroll to position [354, 0]
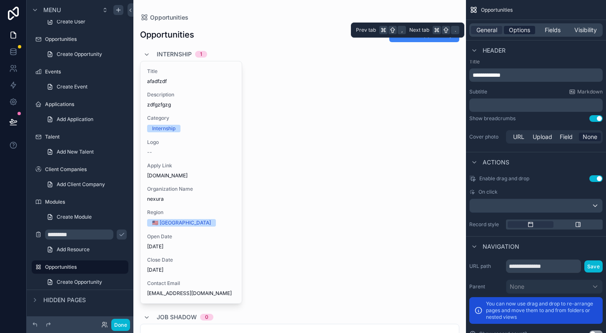
click at [517, 31] on span "Options" at bounding box center [519, 30] width 21 height 8
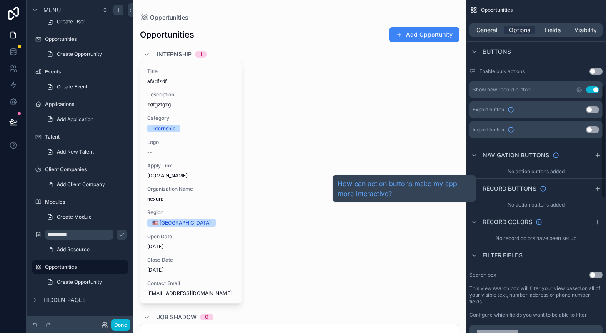
scroll to position [250, 0]
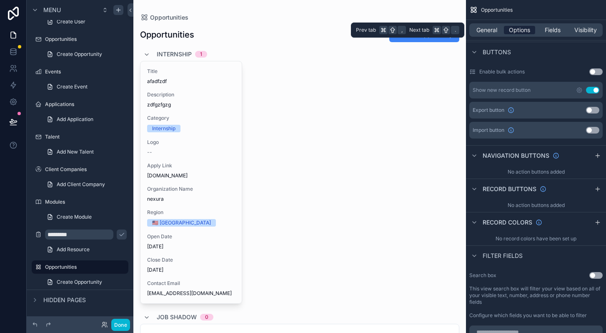
click at [514, 29] on span "Options" at bounding box center [519, 30] width 21 height 8
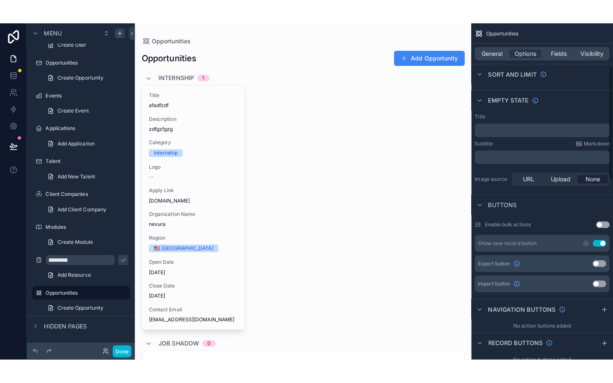
scroll to position [126, 0]
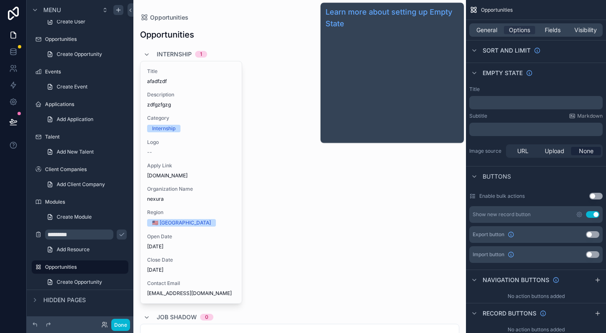
click at [510, 70] on span "Empty state" at bounding box center [503, 73] width 40 height 8
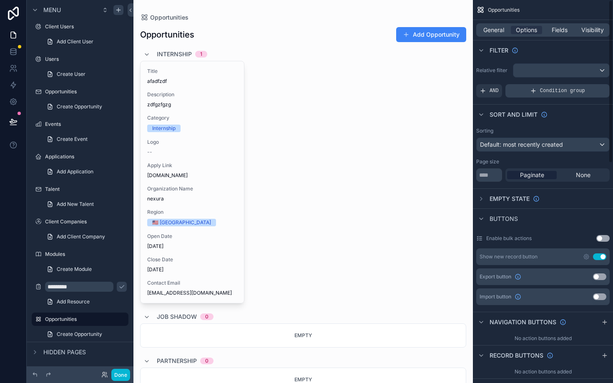
scroll to position [0, 0]
click at [523, 34] on span "Options" at bounding box center [526, 30] width 21 height 8
click at [552, 76] on div "scrollable content" at bounding box center [561, 70] width 96 height 13
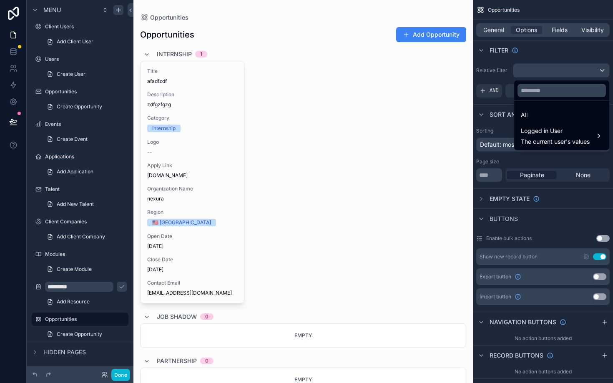
click at [548, 54] on div "scrollable content" at bounding box center [306, 191] width 613 height 383
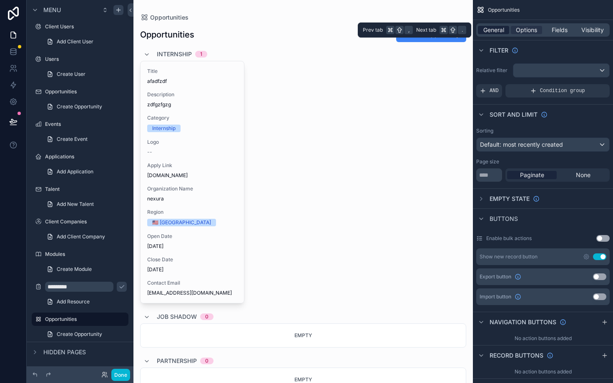
click at [492, 30] on span "General" at bounding box center [493, 30] width 21 height 8
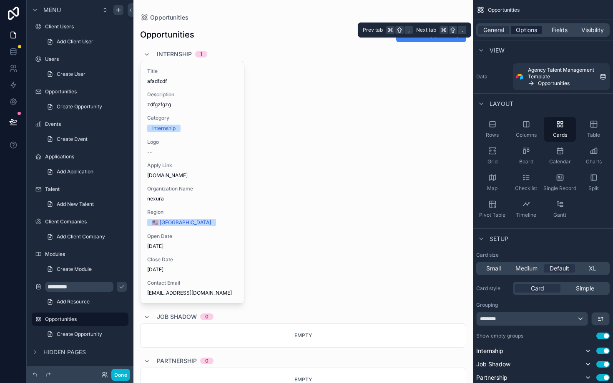
click at [532, 30] on span "Options" at bounding box center [526, 30] width 21 height 8
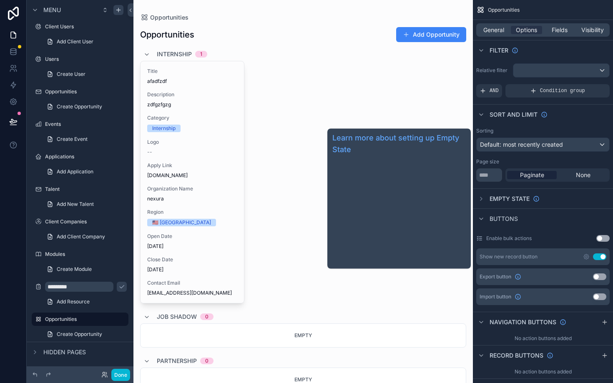
click at [500, 199] on span "Empty state" at bounding box center [510, 199] width 40 height 8
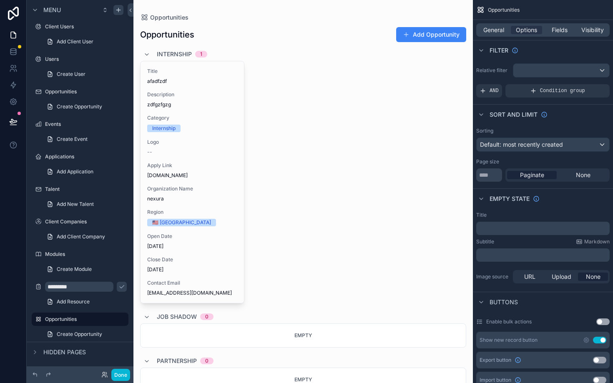
click at [500, 229] on p "﻿" at bounding box center [544, 228] width 128 height 7
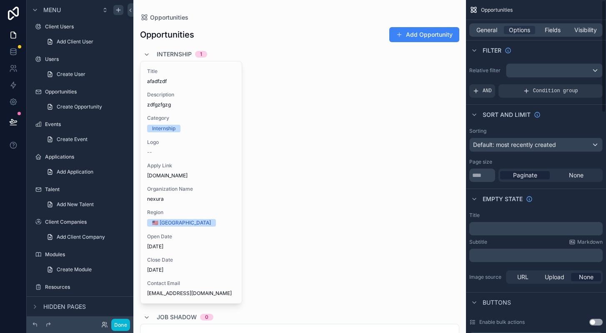
click at [501, 229] on p "﻿" at bounding box center [537, 228] width 128 height 7
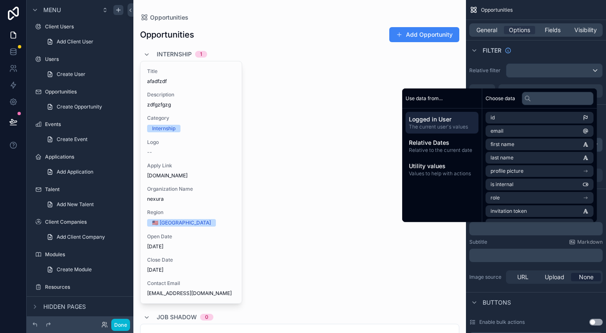
click at [501, 229] on p "﻿" at bounding box center [537, 228] width 128 height 7
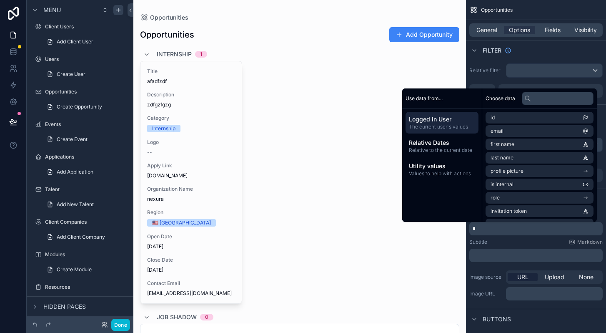
scroll to position [251, 0]
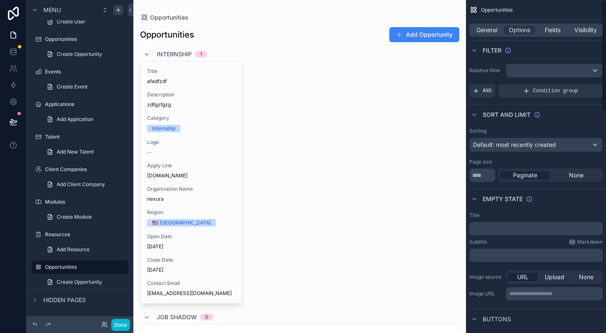
click at [541, 259] on div "﻿" at bounding box center [536, 255] width 133 height 13
click at [539, 257] on p "﻿" at bounding box center [537, 255] width 128 height 7
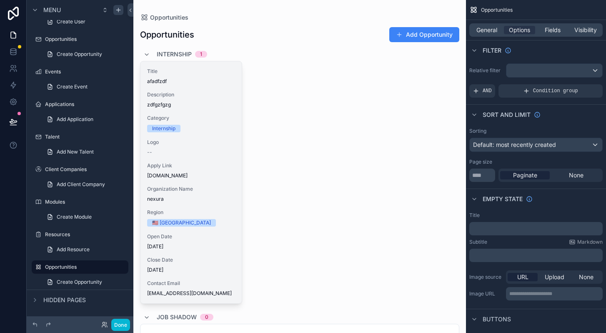
click at [163, 143] on span "Logo" at bounding box center [191, 142] width 88 height 7
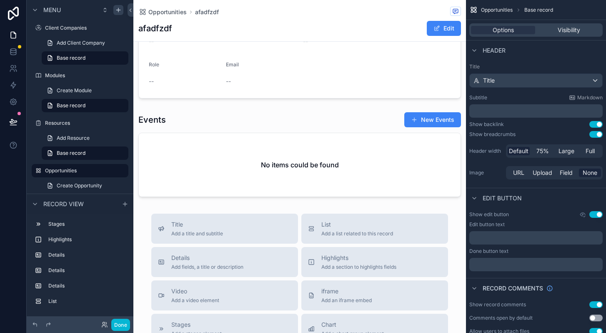
scroll to position [438, 0]
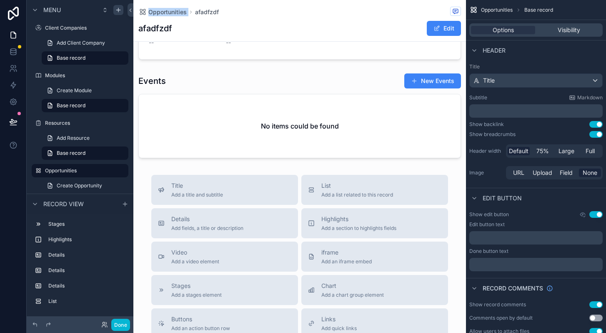
click at [307, 0] on html "Menu REP Alumni Create REP Alumni Post Base record Announcement Create Announce…" at bounding box center [303, 166] width 606 height 333
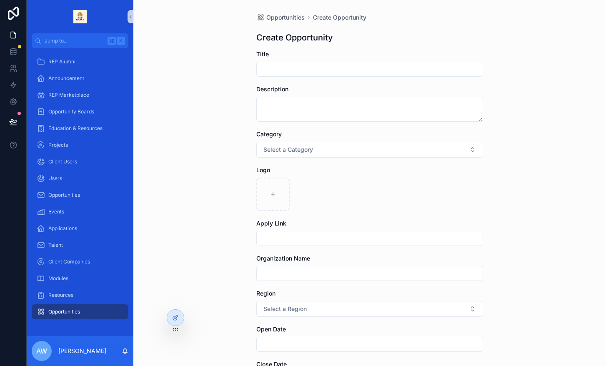
click at [342, 69] on input "scrollable content" at bounding box center [370, 69] width 226 height 12
type input "********"
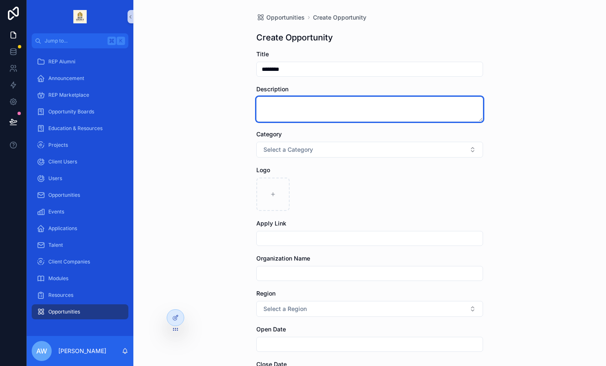
drag, startPoint x: 342, startPoint y: 111, endPoint x: 342, endPoint y: 103, distance: 7.9
click at [342, 111] on textarea "scrollable content" at bounding box center [369, 109] width 227 height 25
type textarea "*********"
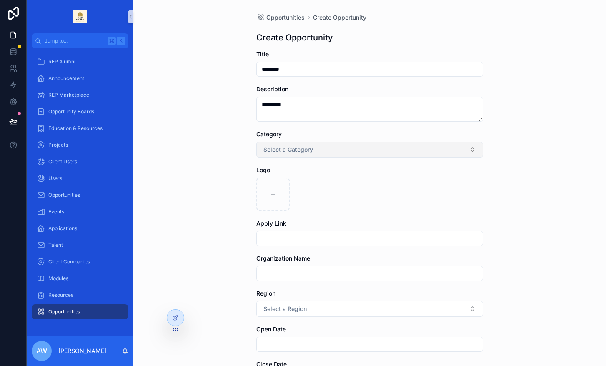
click at [364, 148] on button "Select a Category" at bounding box center [369, 150] width 227 height 16
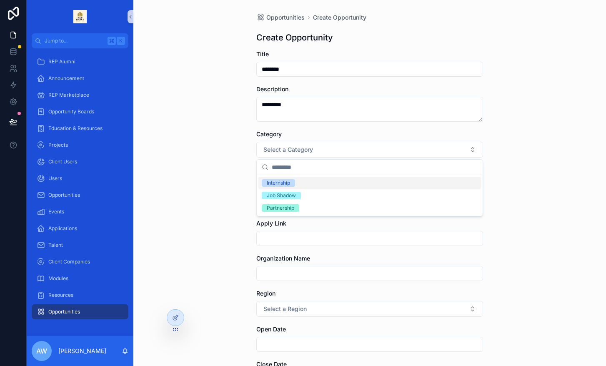
click at [282, 183] on div "Internship" at bounding box center [278, 183] width 23 height 8
click at [272, 195] on icon "scrollable content" at bounding box center [273, 194] width 6 height 6
click at [324, 233] on input "scrollable content" at bounding box center [370, 239] width 226 height 12
type input "**********"
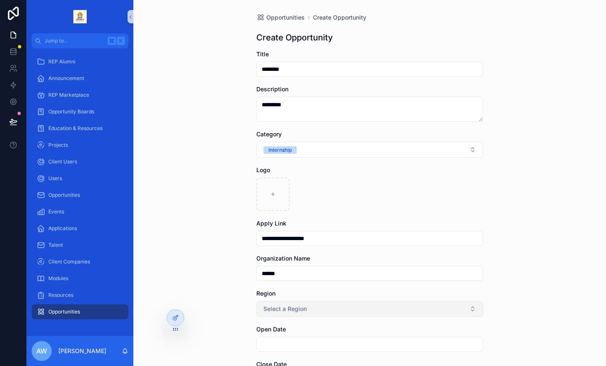
type input "******"
click at [279, 309] on span "Select a Region" at bounding box center [285, 309] width 43 height 8
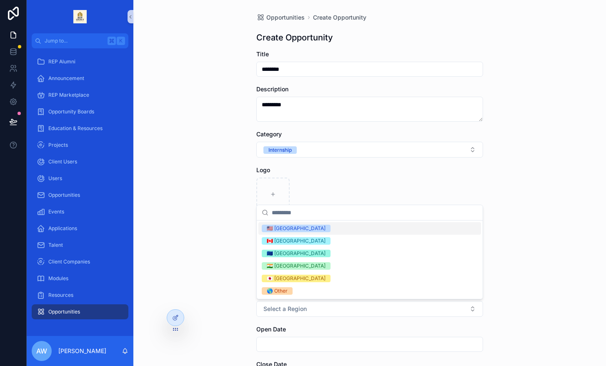
click at [266, 229] on span "🇺🇸 [GEOGRAPHIC_DATA]" at bounding box center [296, 229] width 69 height 8
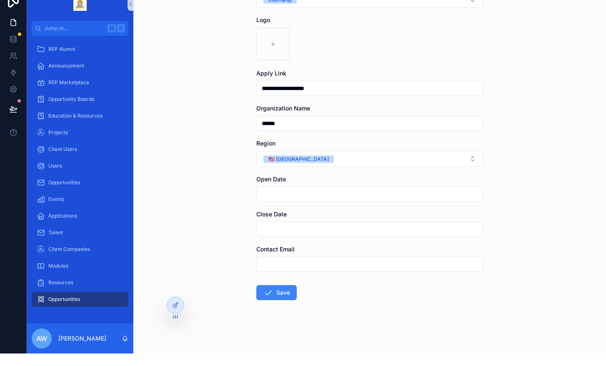
scroll to position [138, 0]
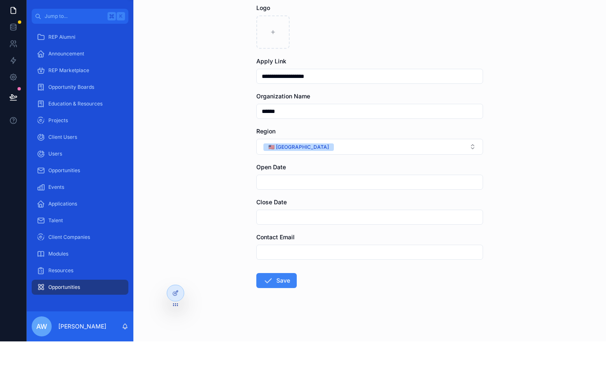
click at [268, 201] on input "scrollable content" at bounding box center [370, 207] width 226 height 12
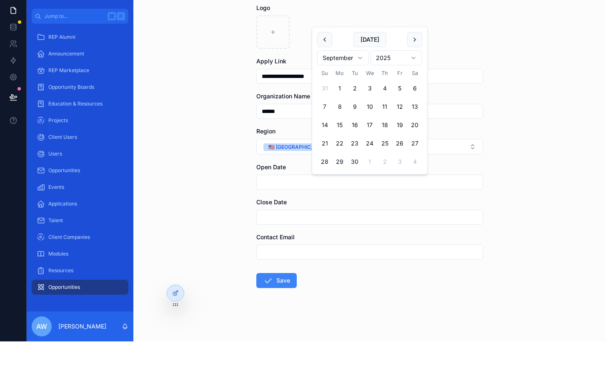
click at [384, 106] on button "4" at bounding box center [384, 113] width 15 height 15
type input "********"
click at [306, 236] on input "scrollable content" at bounding box center [370, 242] width 226 height 12
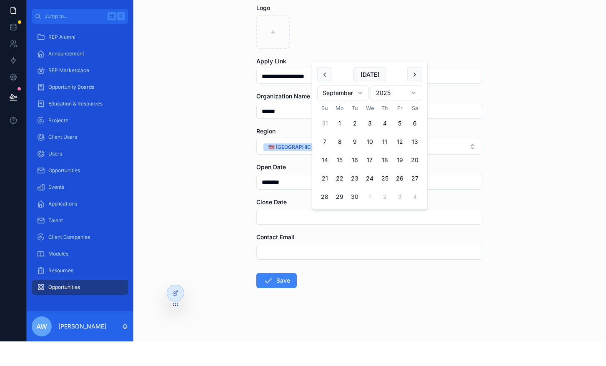
click at [352, 214] on button "30" at bounding box center [354, 221] width 15 height 15
type input "*********"
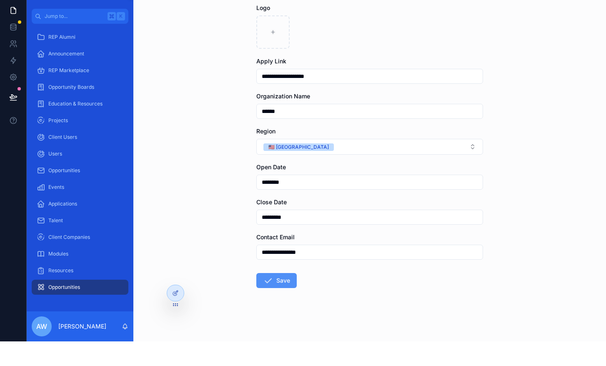
type input "**********"
click at [278, 298] on button "Save" at bounding box center [276, 305] width 40 height 15
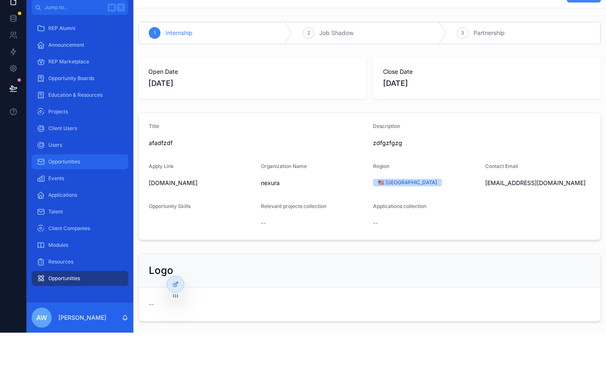
scroll to position [12, 0]
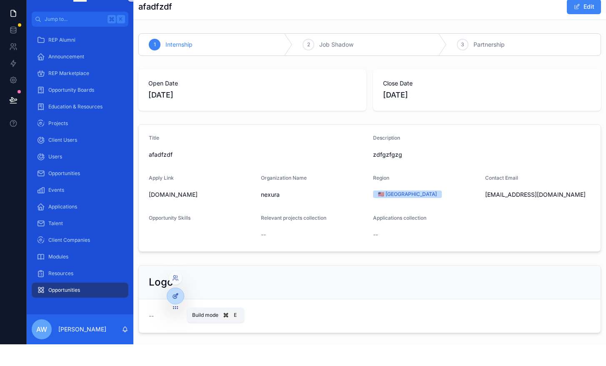
click at [168, 310] on div at bounding box center [175, 318] width 17 height 16
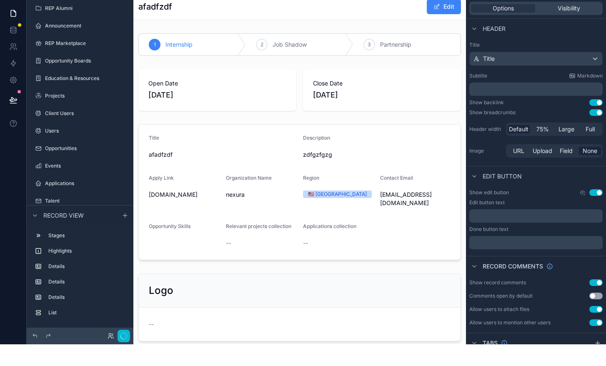
scroll to position [106, 0]
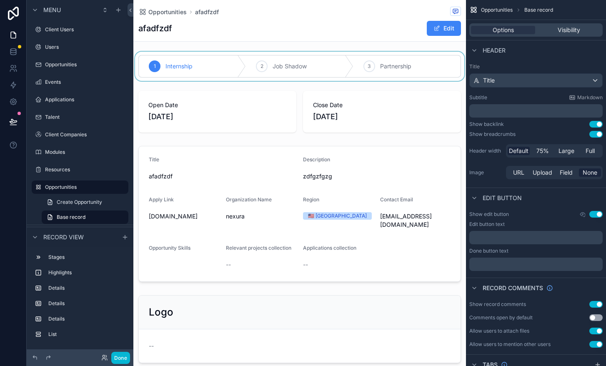
click at [311, 60] on div "scrollable content" at bounding box center [299, 66] width 333 height 29
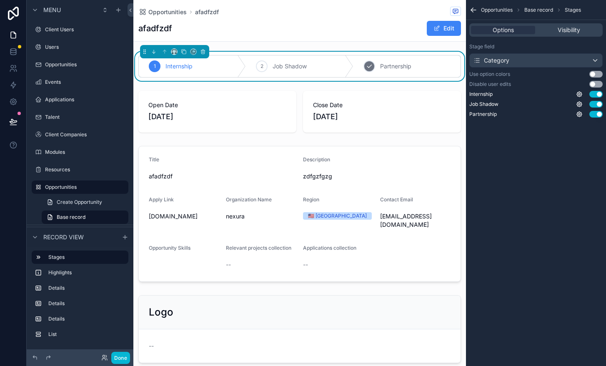
click at [385, 62] on span "Partnership" at bounding box center [395, 66] width 31 height 8
click at [199, 56] on div "Internship" at bounding box center [192, 66] width 107 height 22
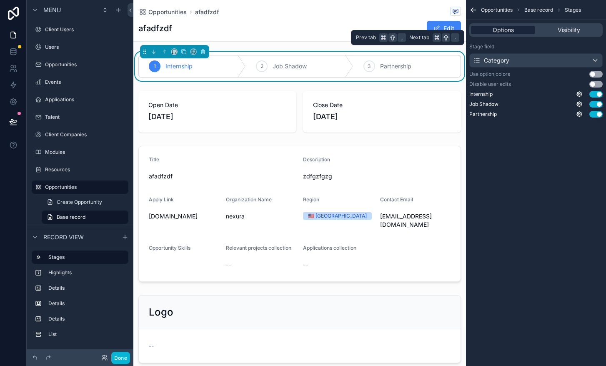
click at [495, 26] on span "Options" at bounding box center [503, 30] width 21 height 8
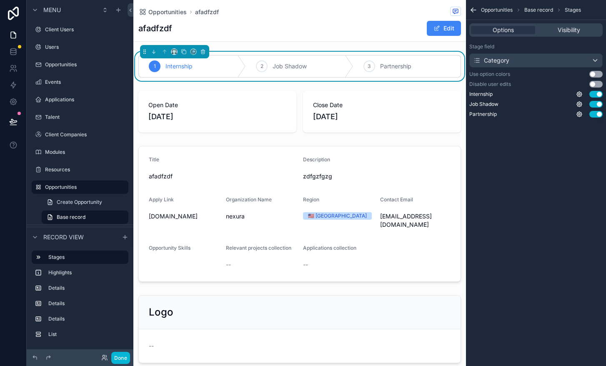
click at [502, 56] on div "Category" at bounding box center [491, 60] width 36 height 8
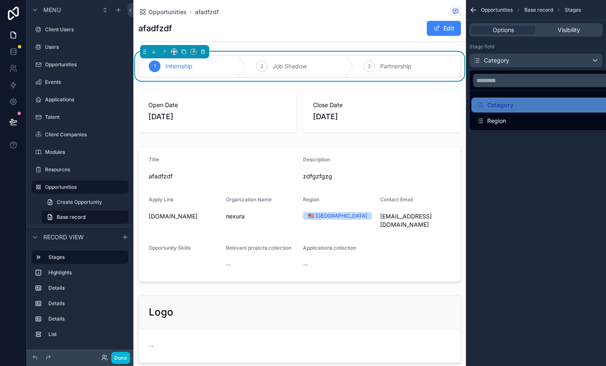
click at [480, 50] on div "scrollable content" at bounding box center [303, 183] width 606 height 366
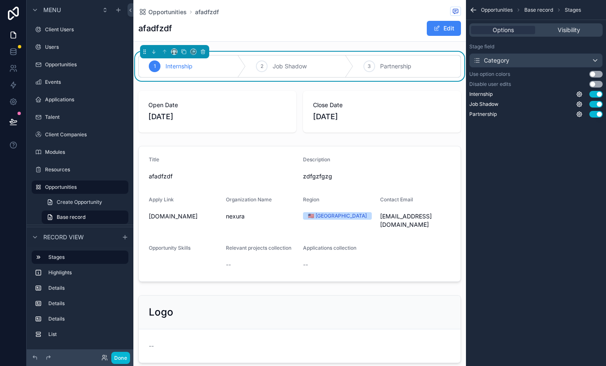
click at [601, 54] on div "Category" at bounding box center [536, 60] width 133 height 13
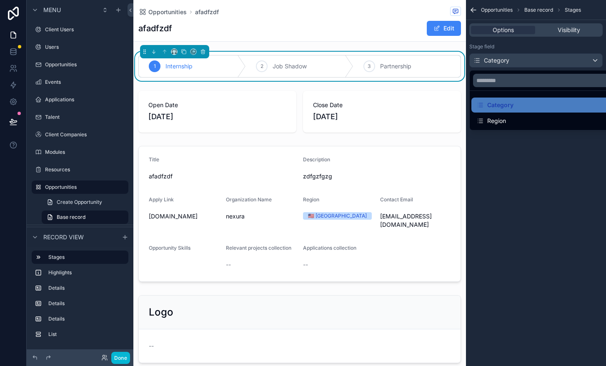
click at [595, 49] on div "scrollable content" at bounding box center [303, 183] width 606 height 366
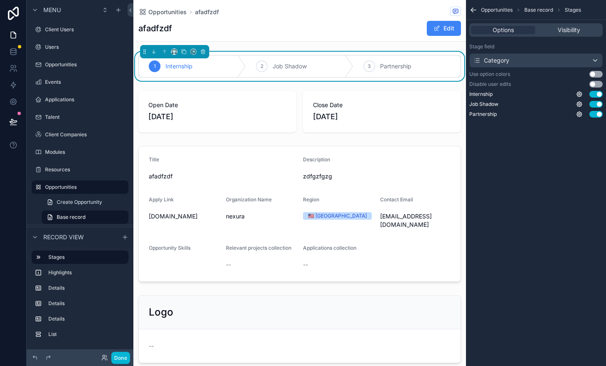
click at [595, 54] on div "Category" at bounding box center [536, 60] width 133 height 13
